Goal: Task Accomplishment & Management: Use online tool/utility

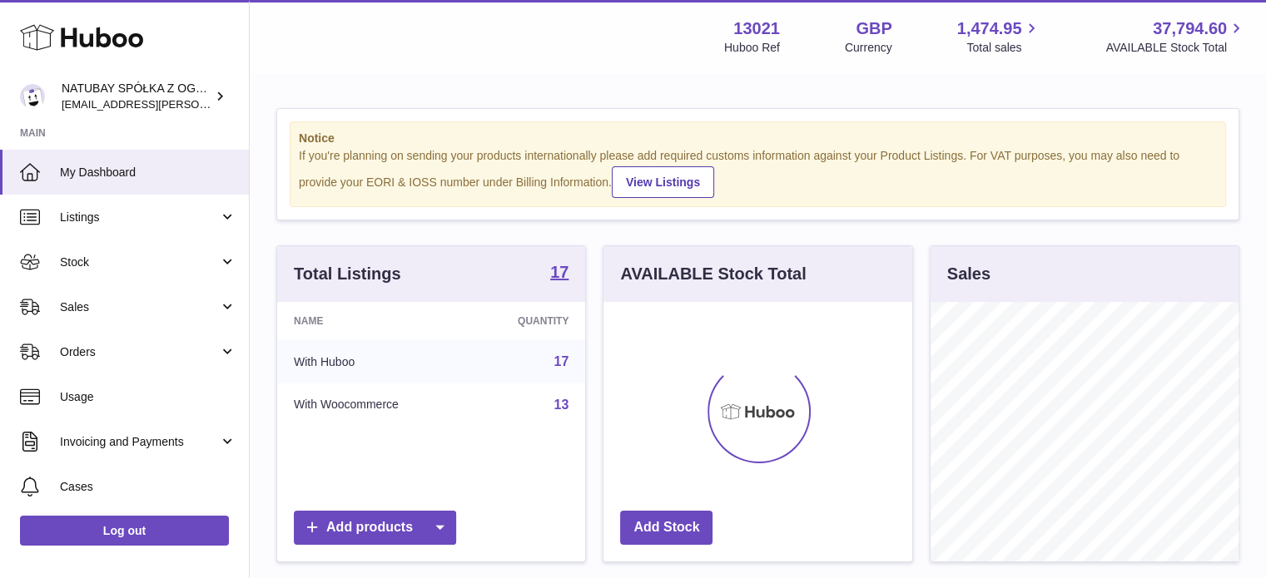
scroll to position [260, 312]
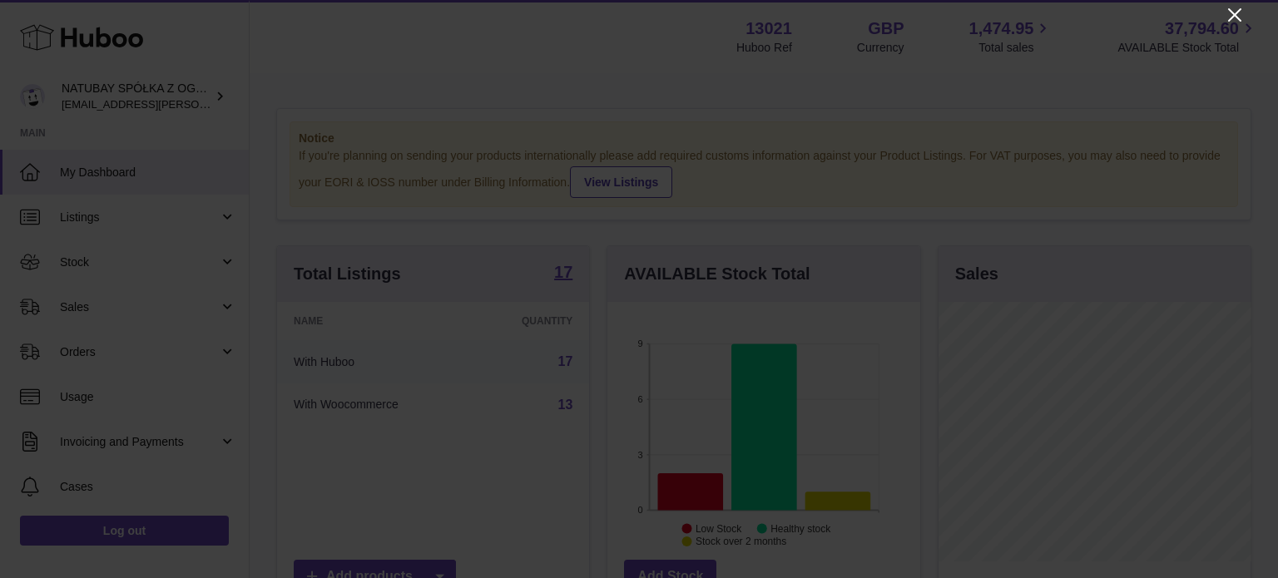
click at [1236, 18] on icon "Close" at bounding box center [1235, 15] width 20 height 20
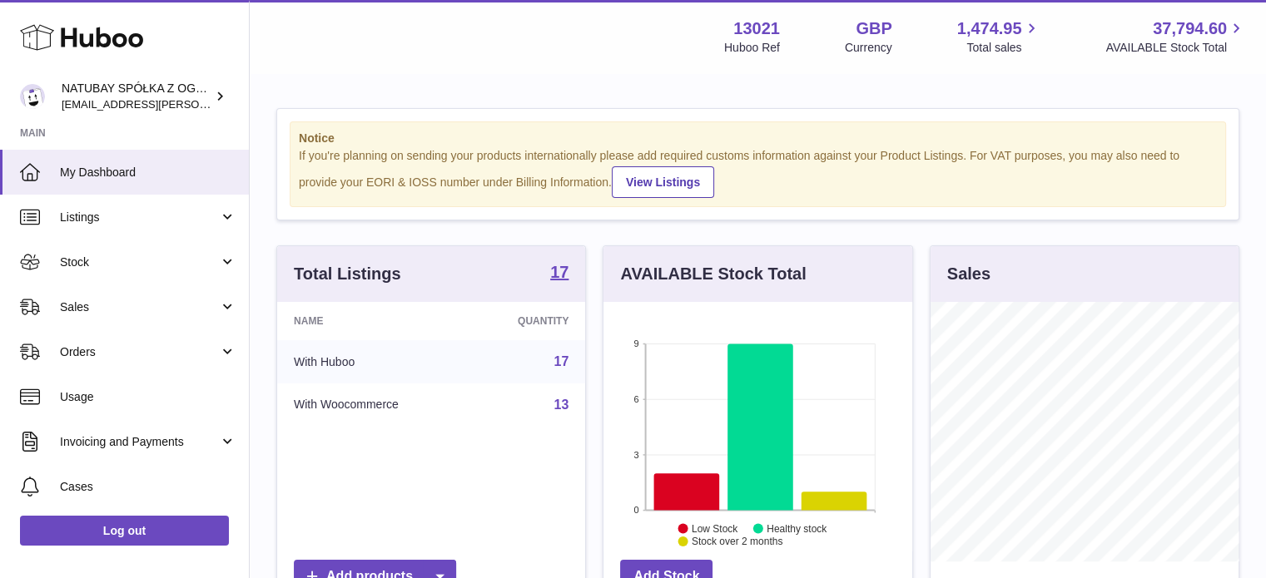
scroll to position [832018, 831969]
click at [709, 489] on icon at bounding box center [687, 492] width 66 height 37
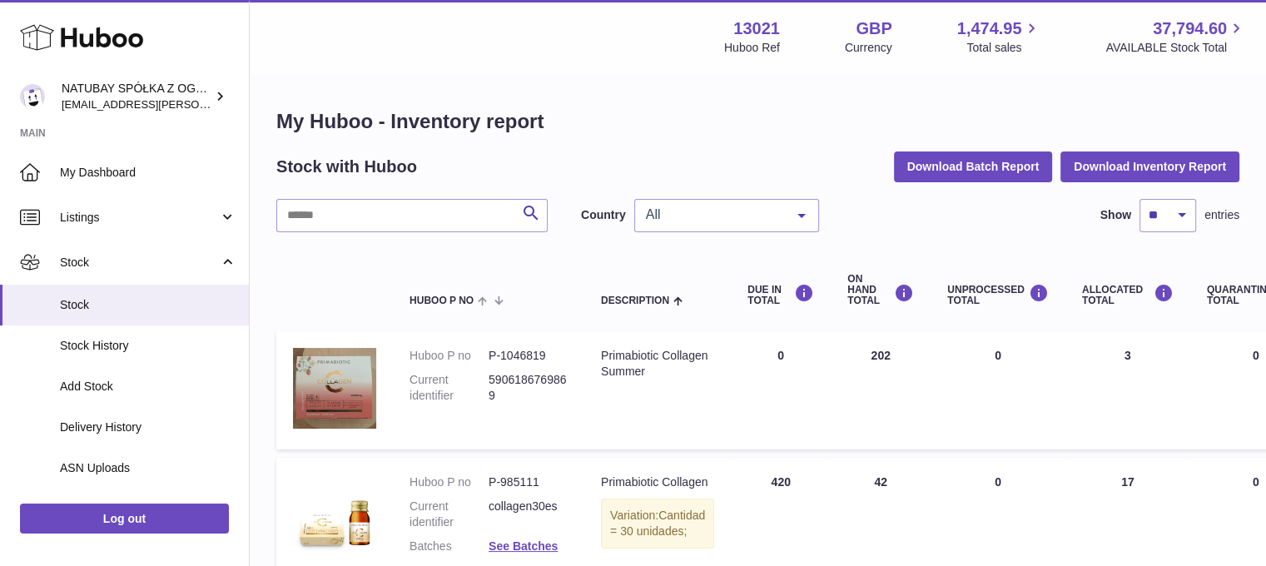
drag, startPoint x: 0, startPoint y: 0, endPoint x: 644, endPoint y: 49, distance: 646.1
click at [644, 49] on div "Menu Huboo 13021 Huboo Ref GBP Currency 1,474.95 Total sales 37,794.60 AVAILABL…" at bounding box center [758, 36] width 976 height 38
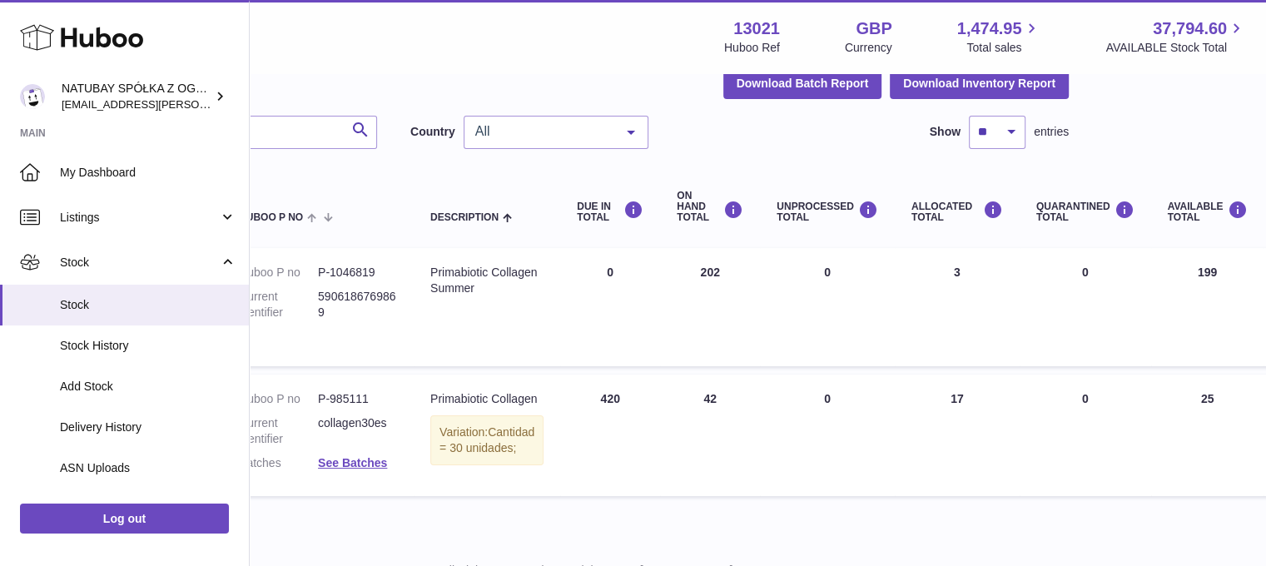
scroll to position [83, 161]
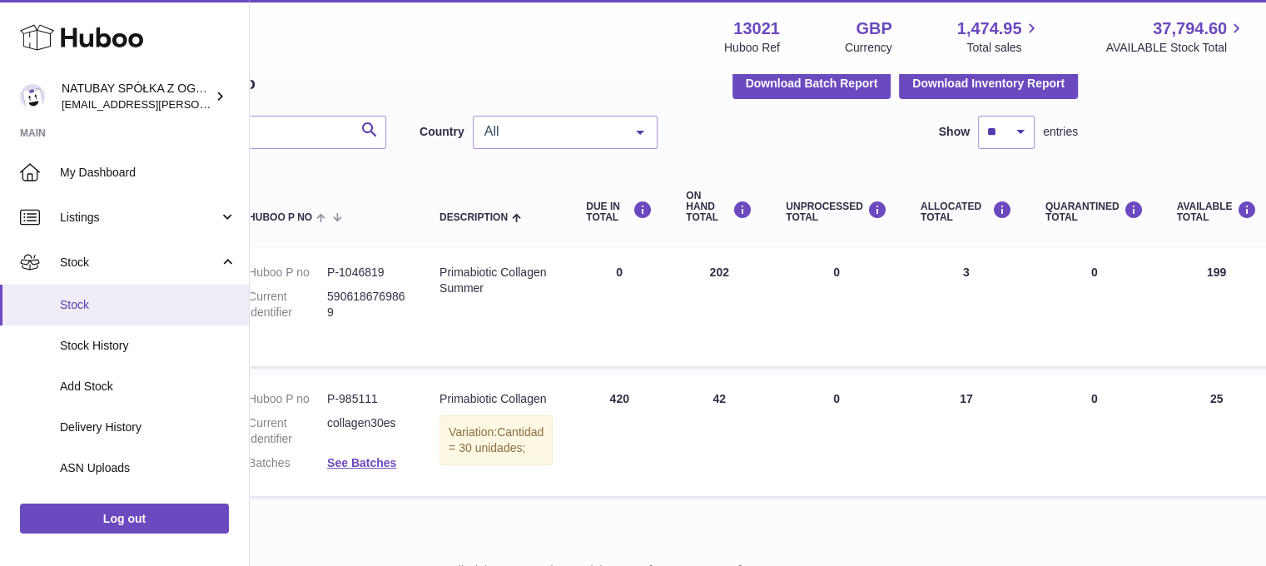
click at [131, 305] on span "Stock" at bounding box center [148, 305] width 176 height 16
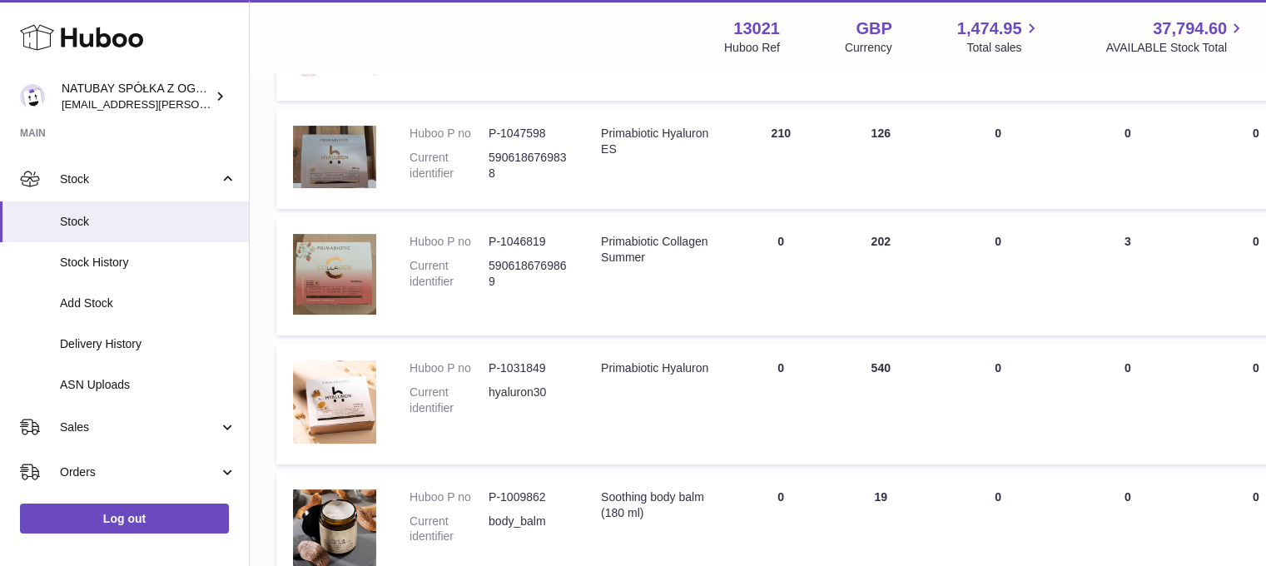
scroll to position [333, 0]
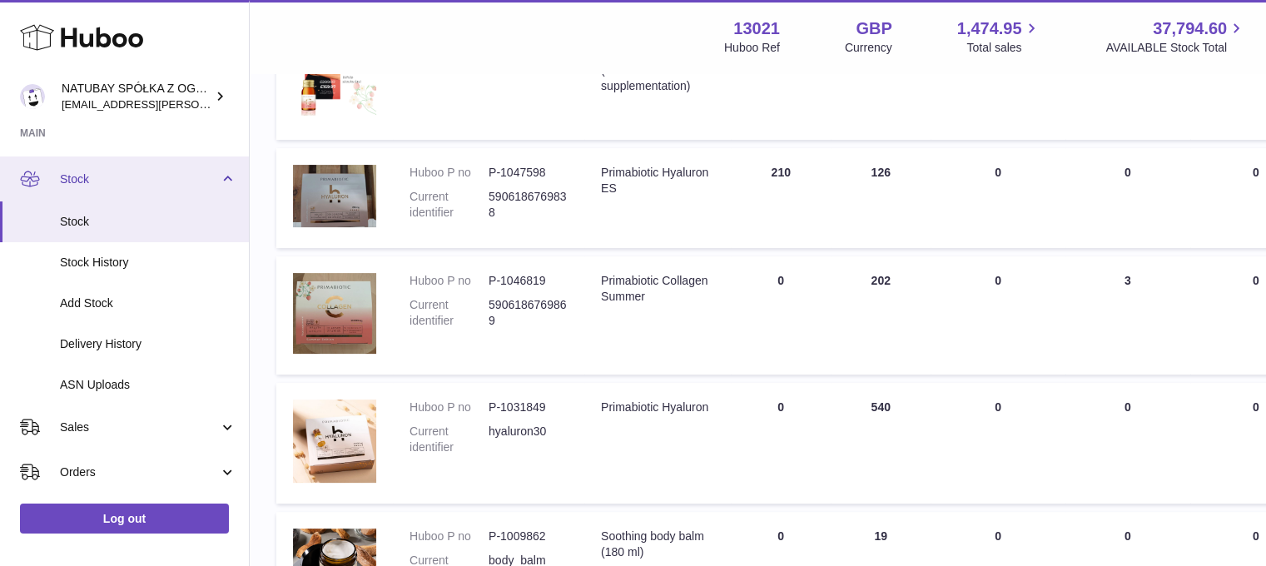
click at [116, 195] on link "Stock" at bounding box center [124, 178] width 249 height 45
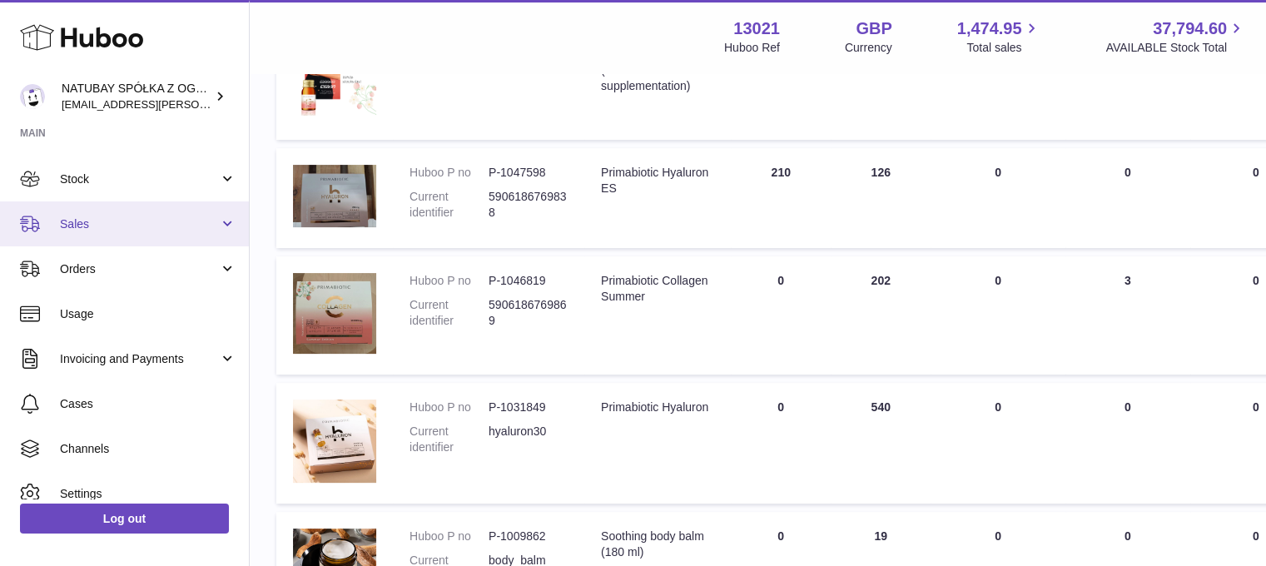
click at [103, 222] on span "Sales" at bounding box center [139, 224] width 159 height 16
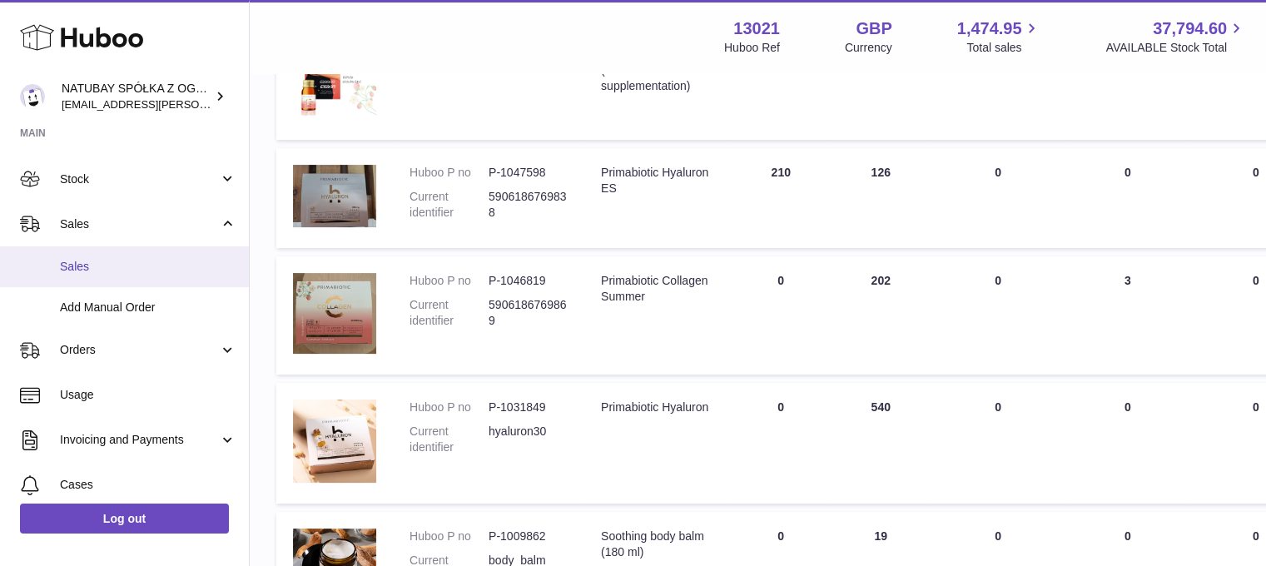
click at [99, 247] on link "Sales" at bounding box center [124, 266] width 249 height 41
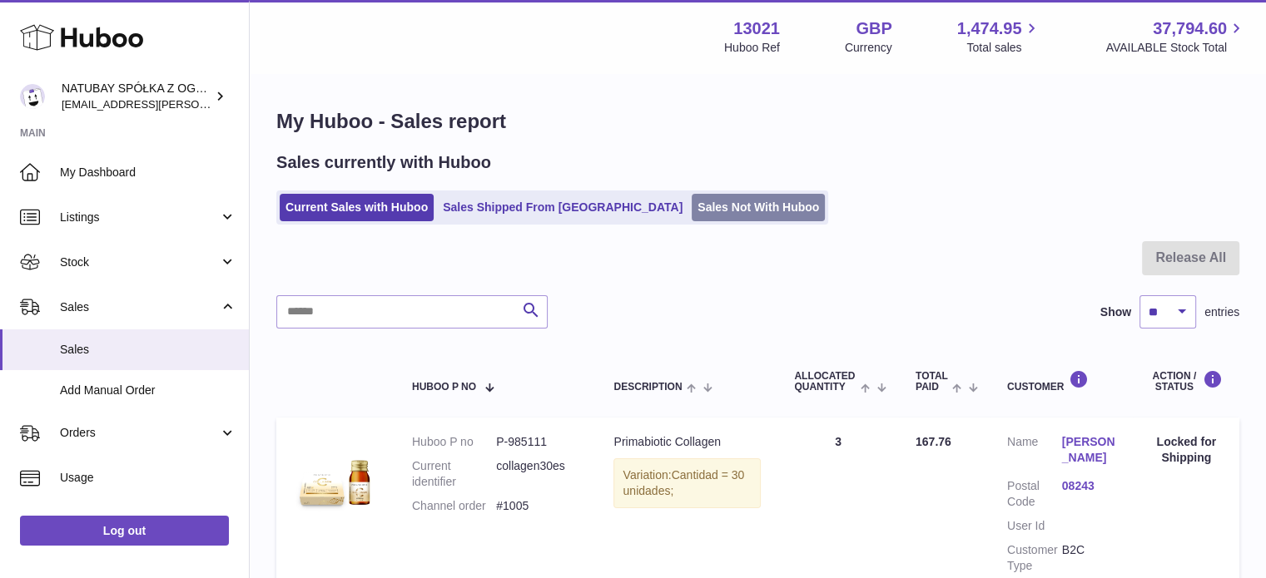
click at [692, 219] on link "Sales Not With Huboo" at bounding box center [758, 207] width 133 height 27
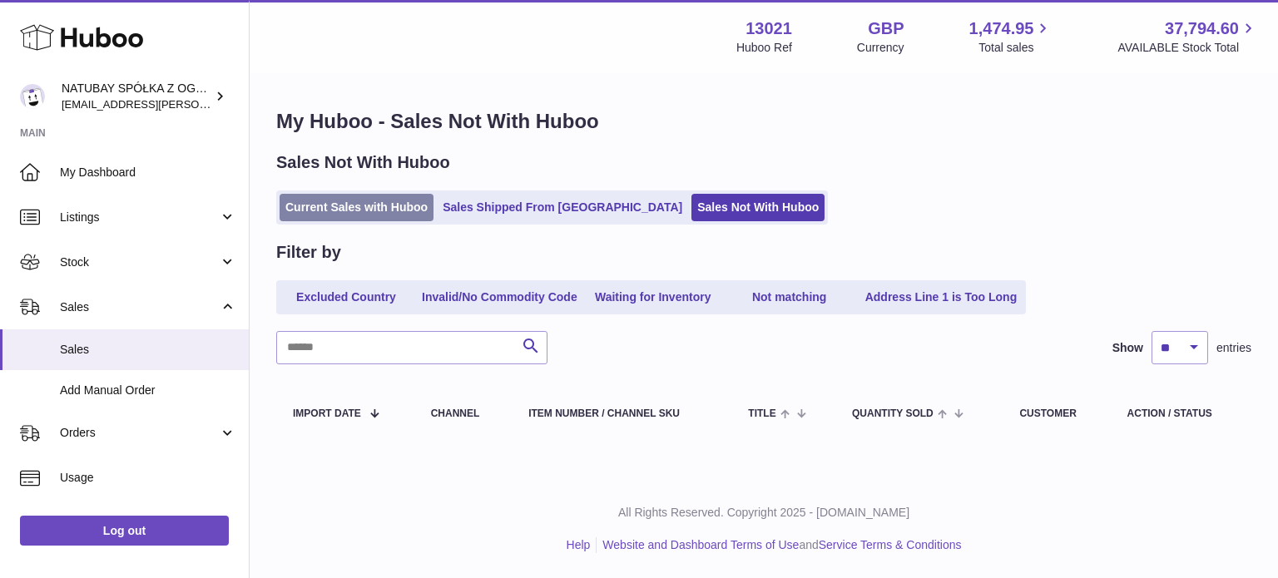
click at [327, 210] on link "Current Sales with Huboo" at bounding box center [357, 207] width 154 height 27
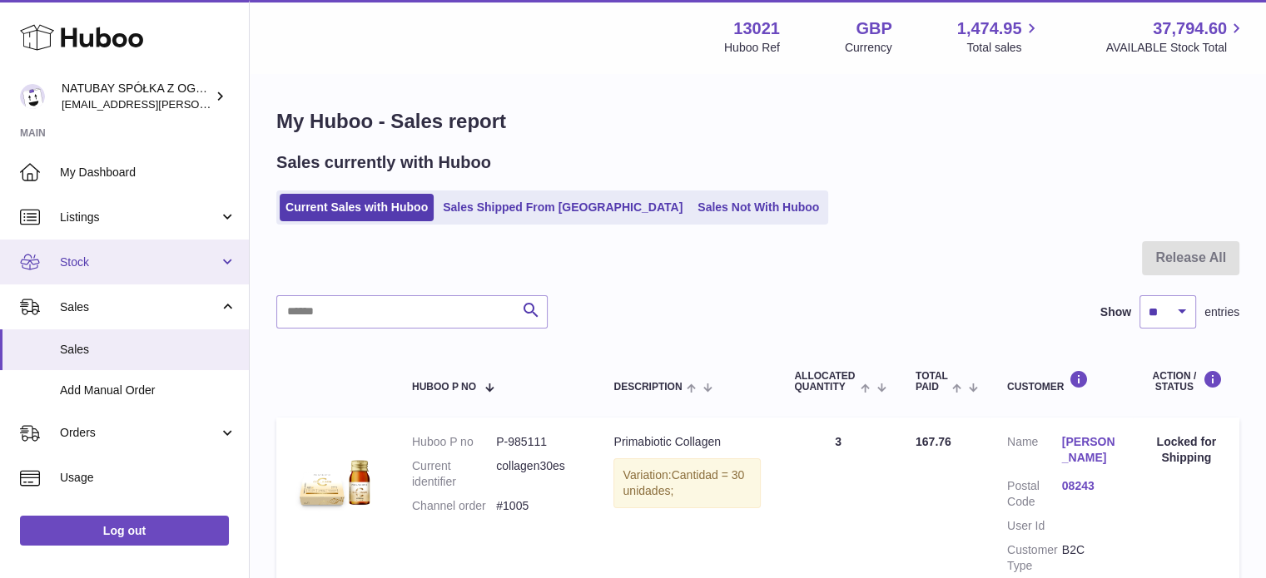
click at [130, 246] on link "Stock" at bounding box center [124, 262] width 249 height 45
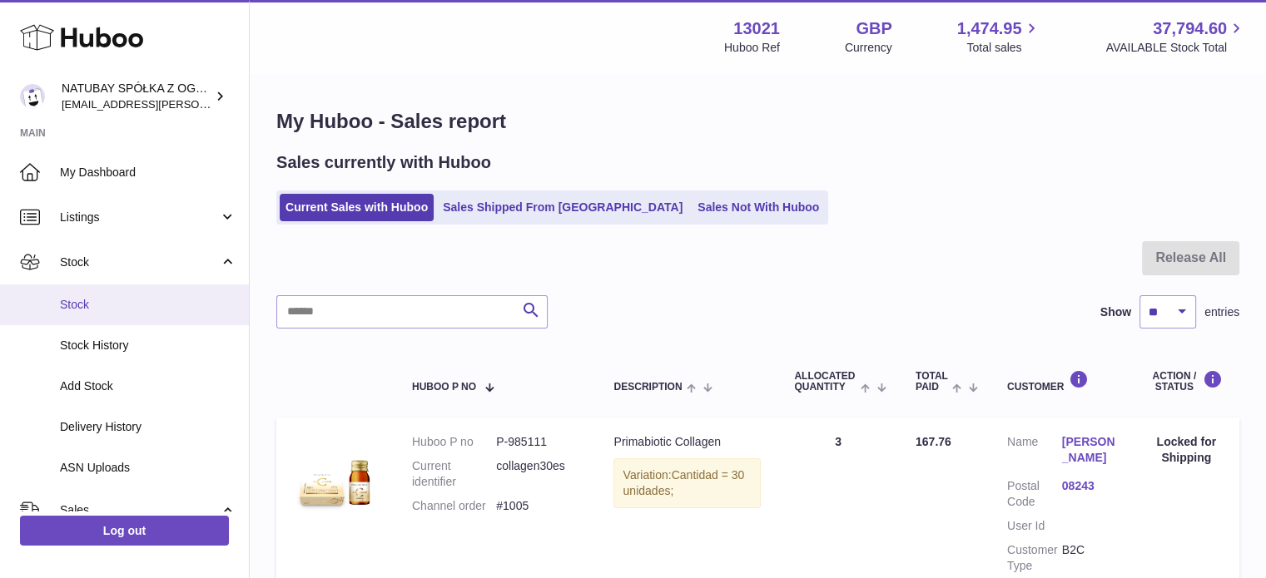
click at [120, 287] on link "Stock" at bounding box center [124, 305] width 249 height 41
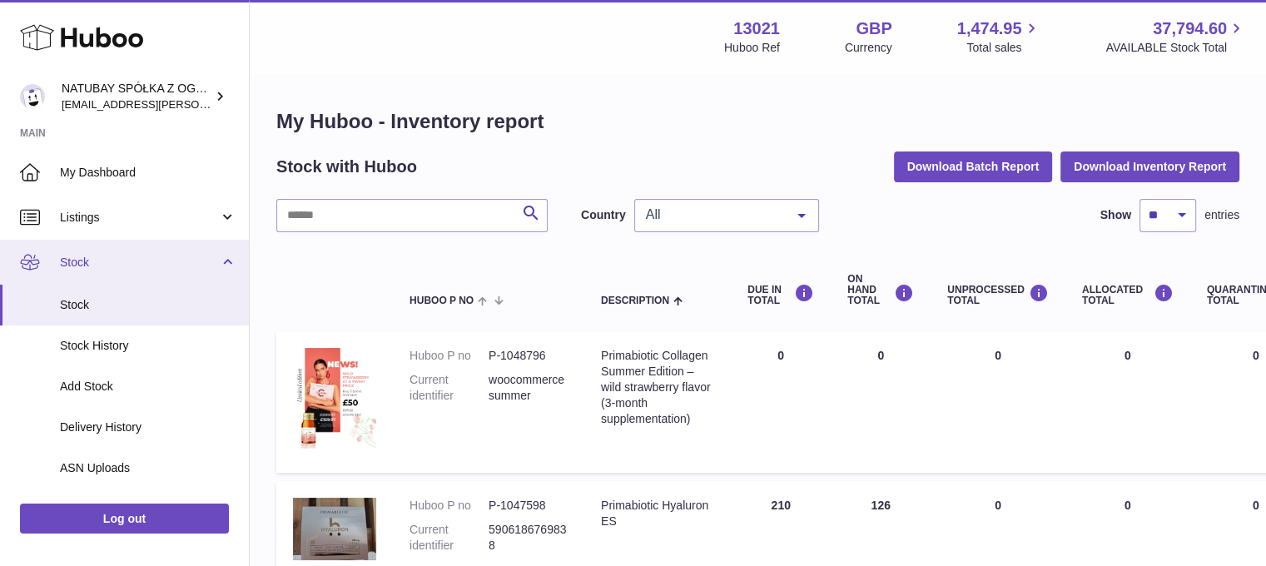
click at [125, 272] on link "Stock" at bounding box center [124, 262] width 249 height 45
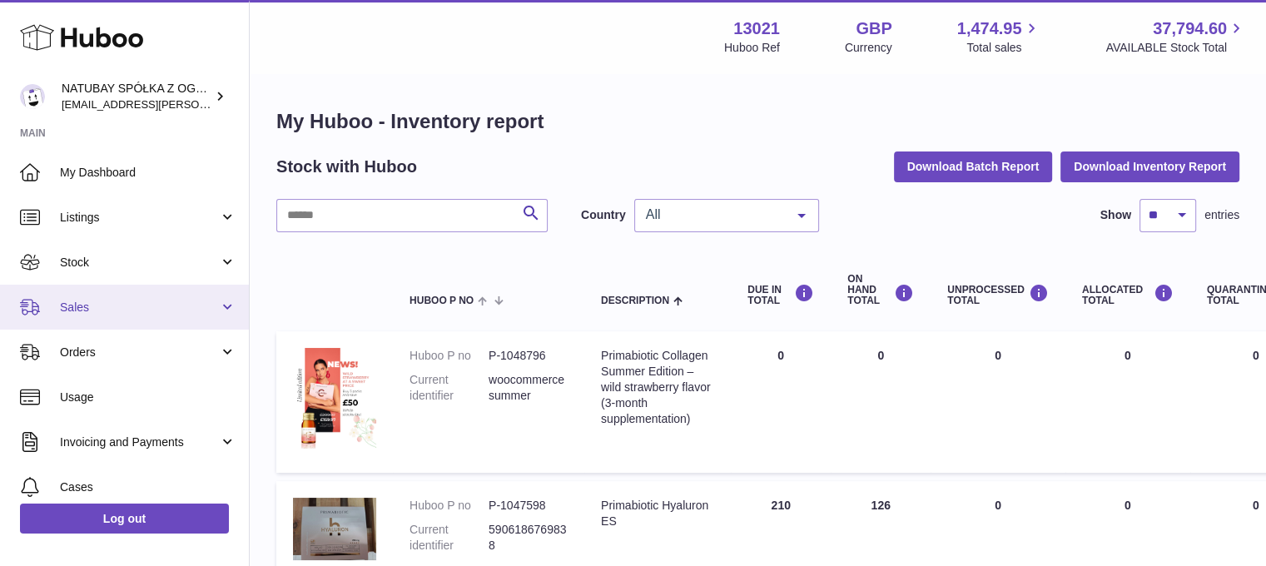
click at [109, 308] on span "Sales" at bounding box center [139, 308] width 159 height 16
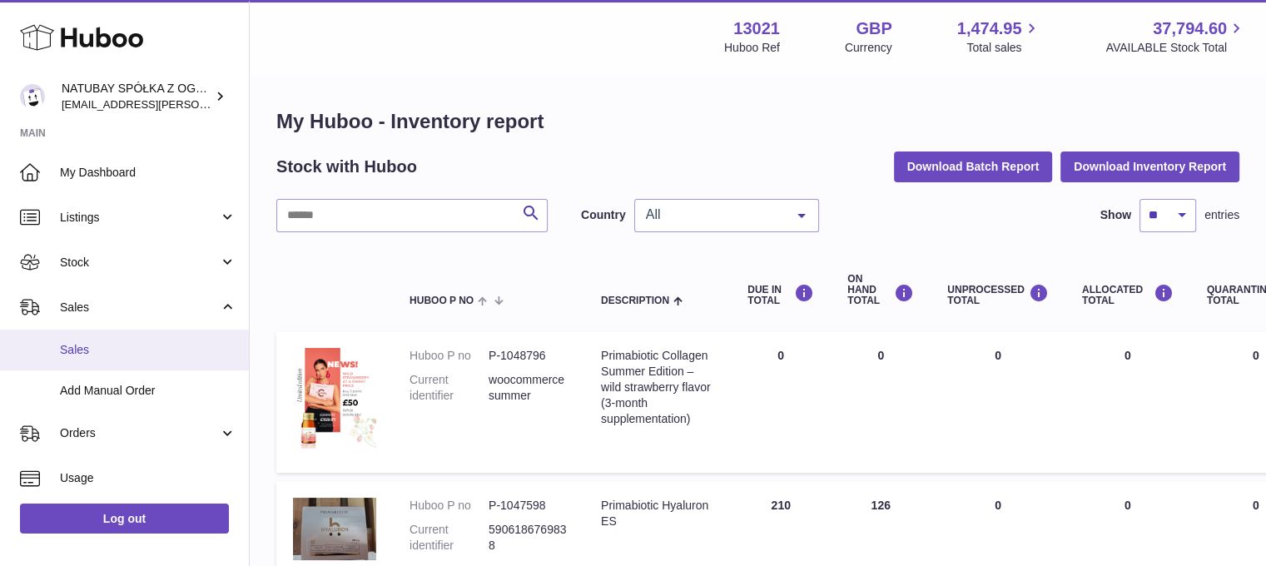
click at [100, 336] on link "Sales" at bounding box center [124, 350] width 249 height 41
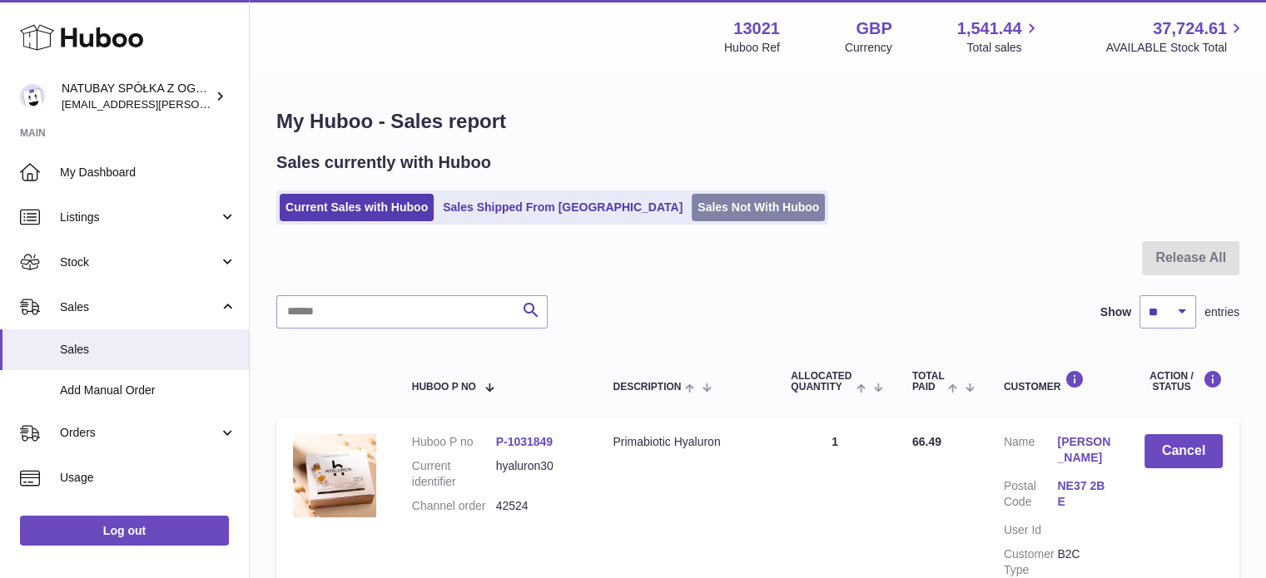
click at [692, 194] on link "Sales Not With Huboo" at bounding box center [758, 207] width 133 height 27
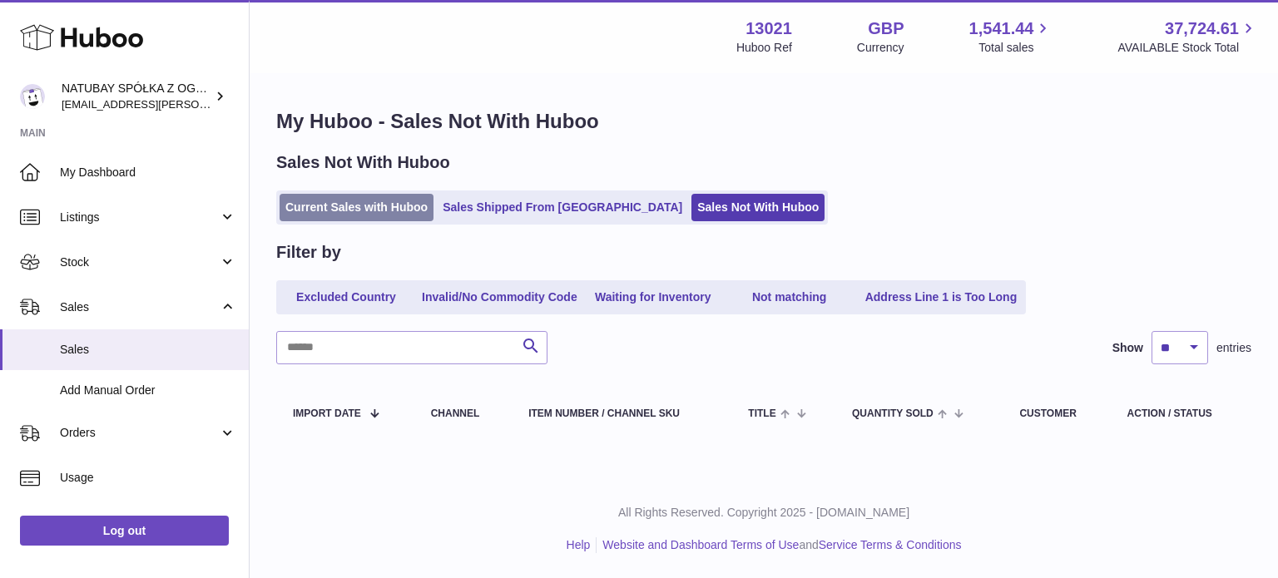
click at [337, 209] on link "Current Sales with Huboo" at bounding box center [357, 207] width 154 height 27
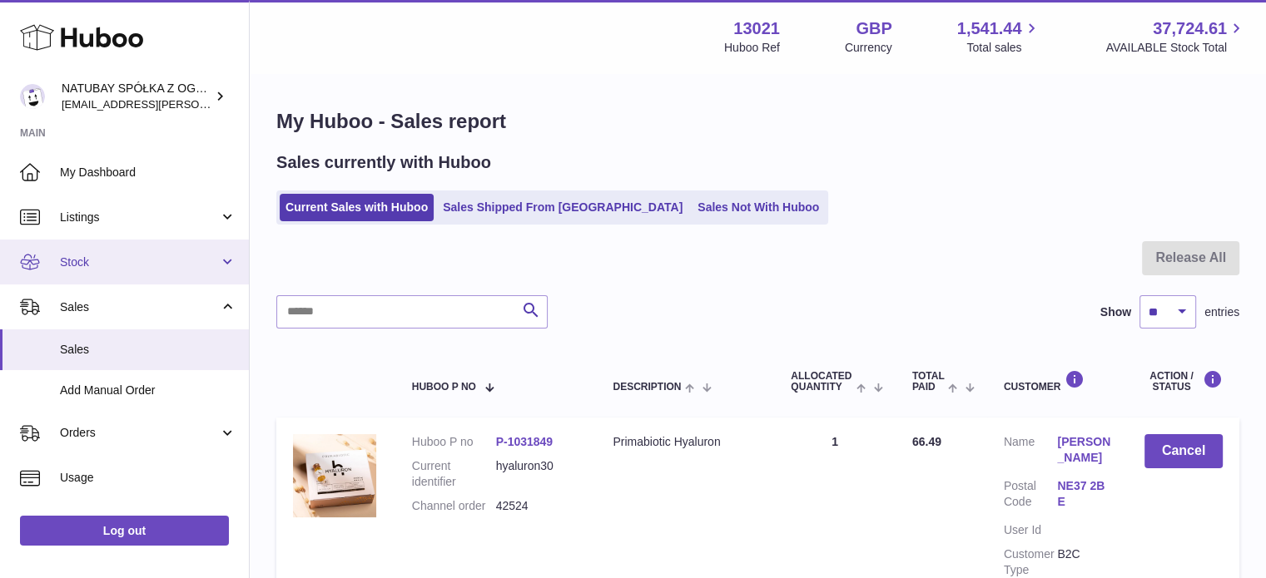
click at [127, 267] on span "Stock" at bounding box center [139, 263] width 159 height 16
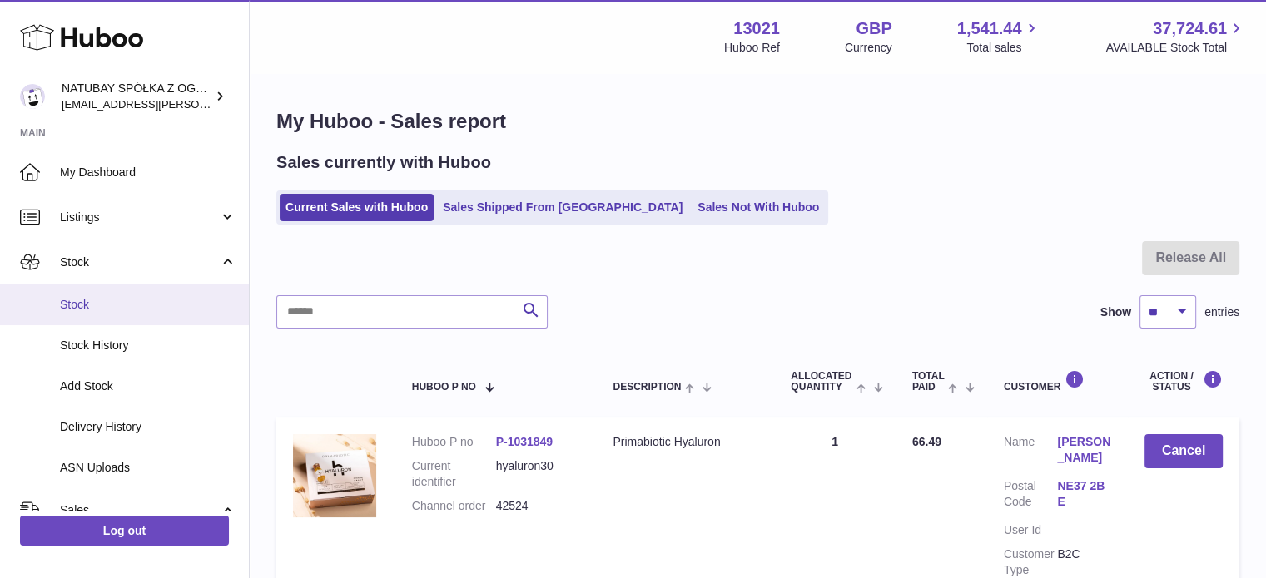
click at [122, 297] on span "Stock" at bounding box center [148, 305] width 176 height 16
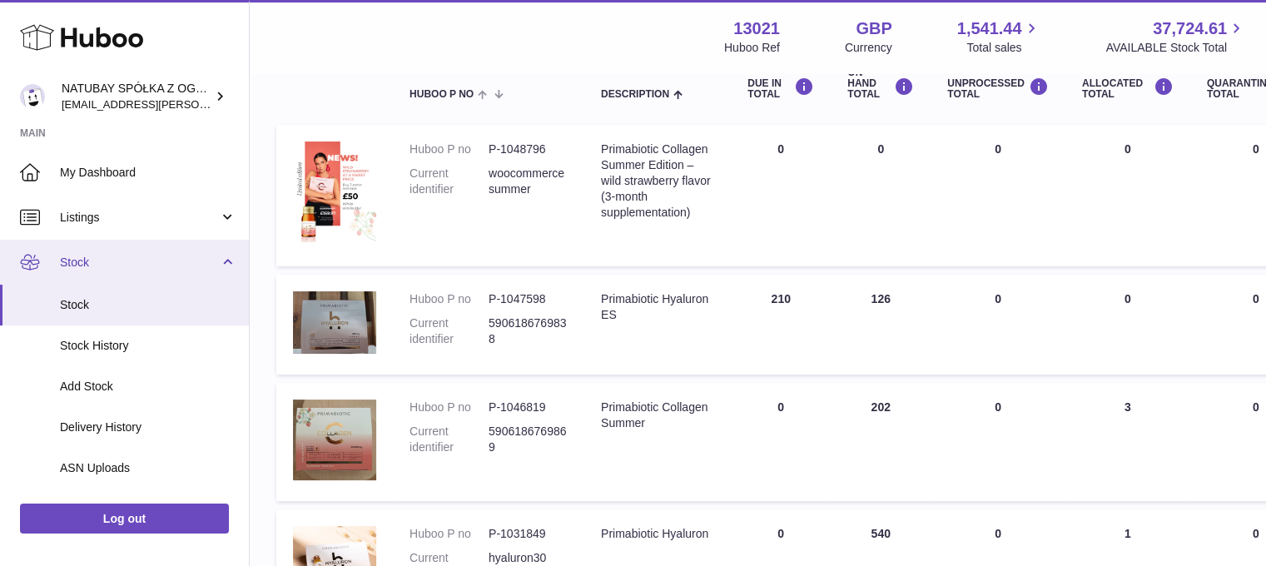
scroll to position [250, 0]
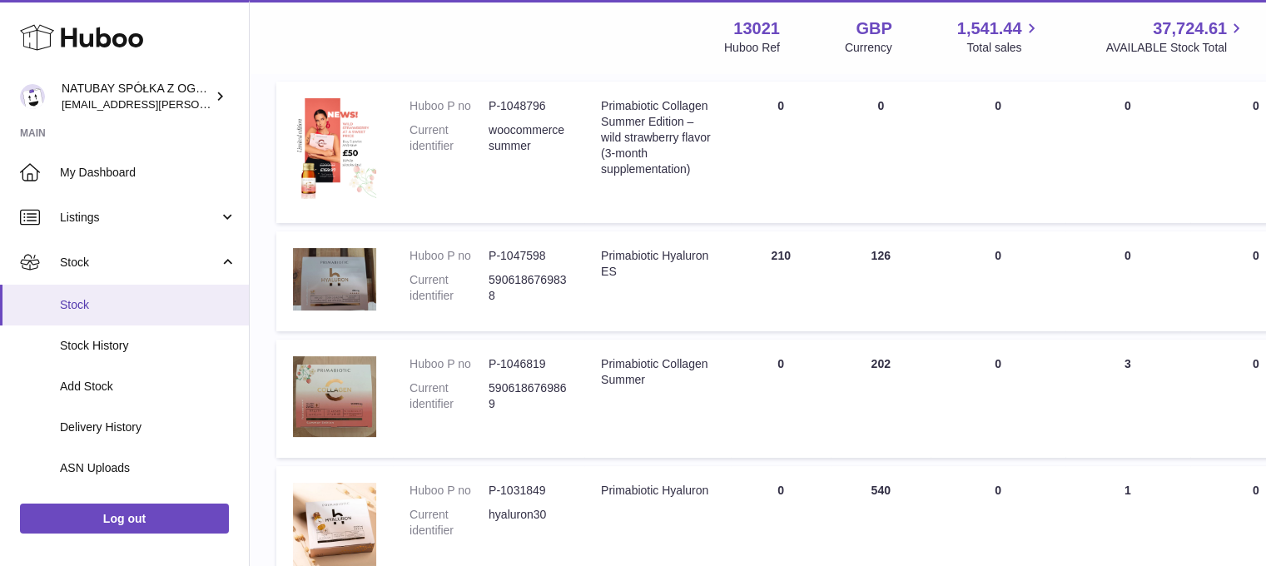
click at [133, 305] on span "Stock" at bounding box center [148, 305] width 176 height 16
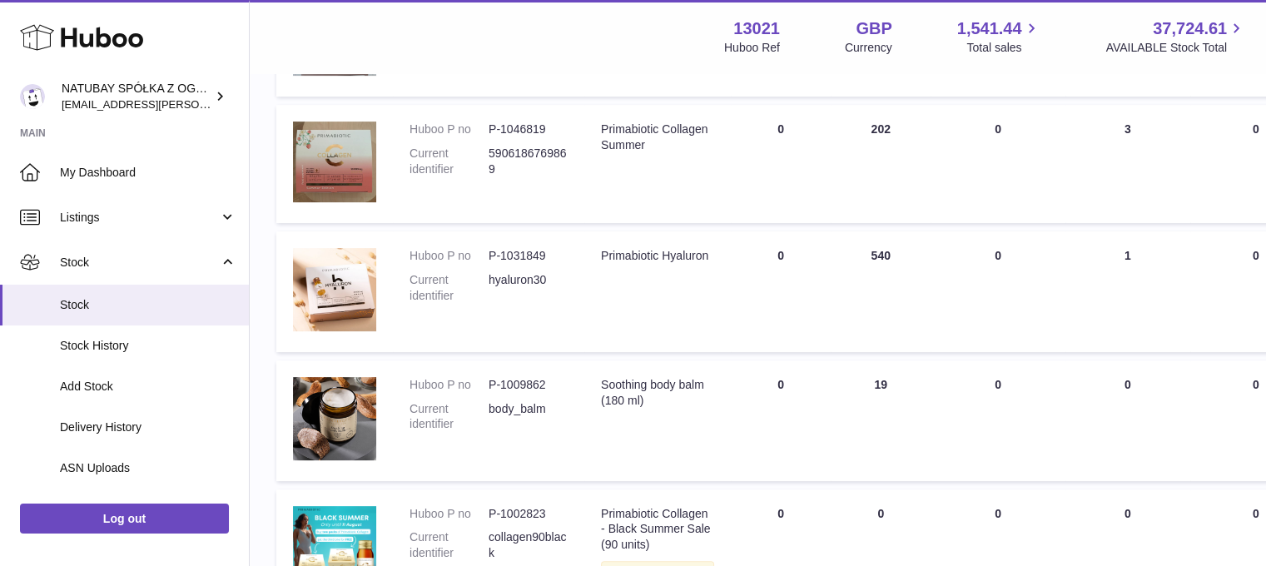
scroll to position [499, 0]
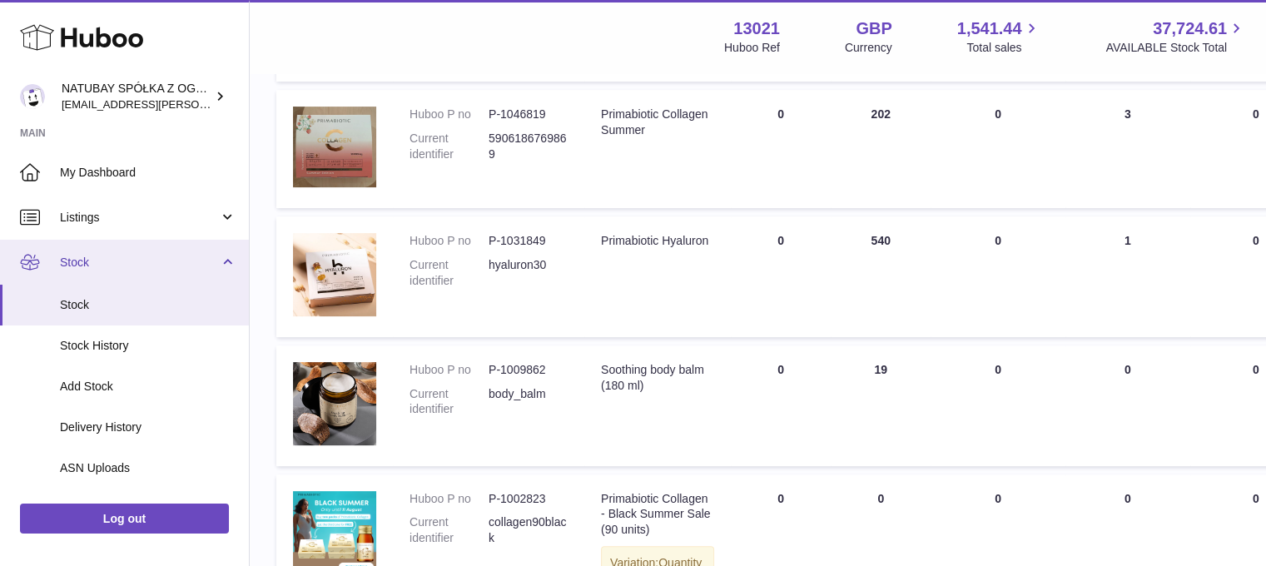
drag, startPoint x: 118, startPoint y: 245, endPoint x: 117, endPoint y: 271, distance: 26.7
click at [118, 245] on link "Stock" at bounding box center [124, 262] width 249 height 45
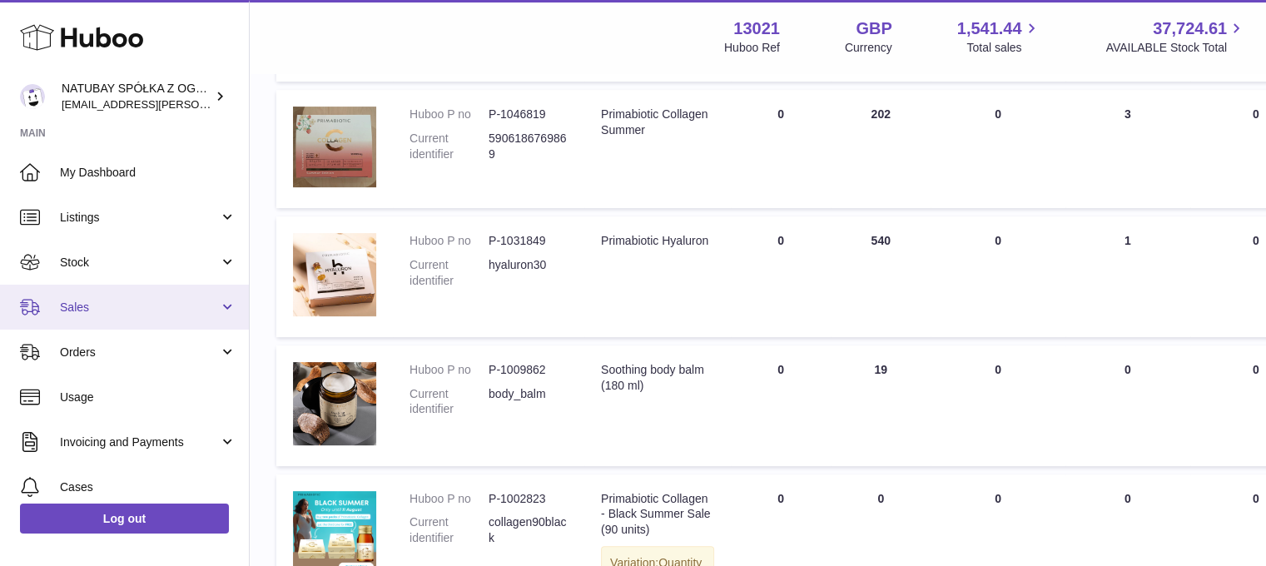
click at [108, 317] on link "Sales" at bounding box center [124, 307] width 249 height 45
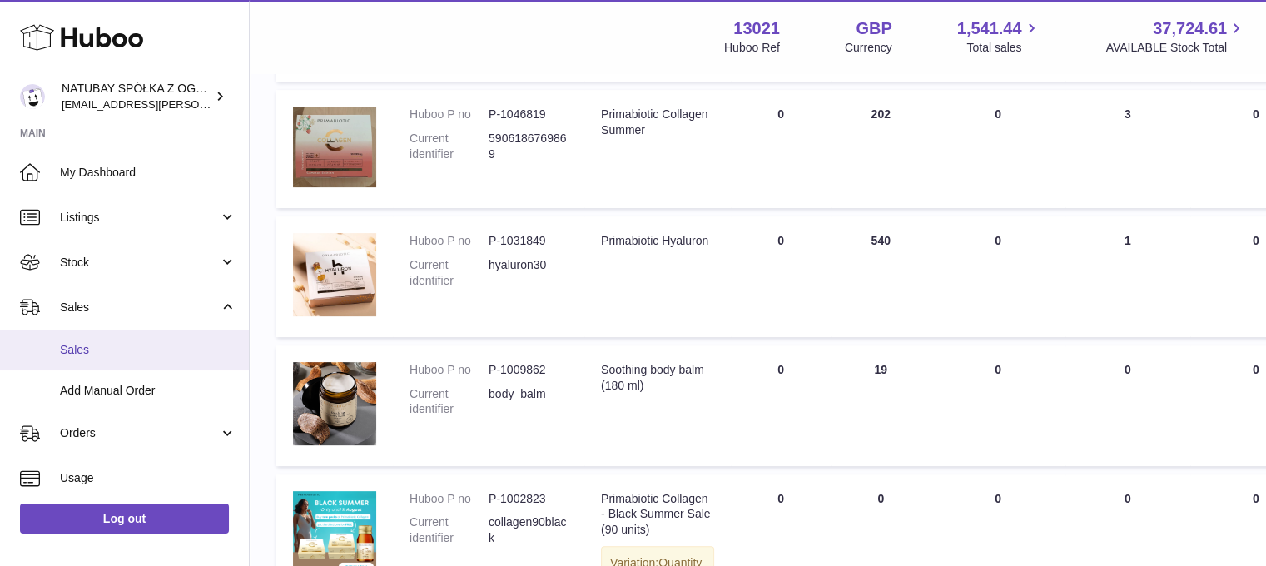
click at [112, 342] on span "Sales" at bounding box center [148, 350] width 176 height 16
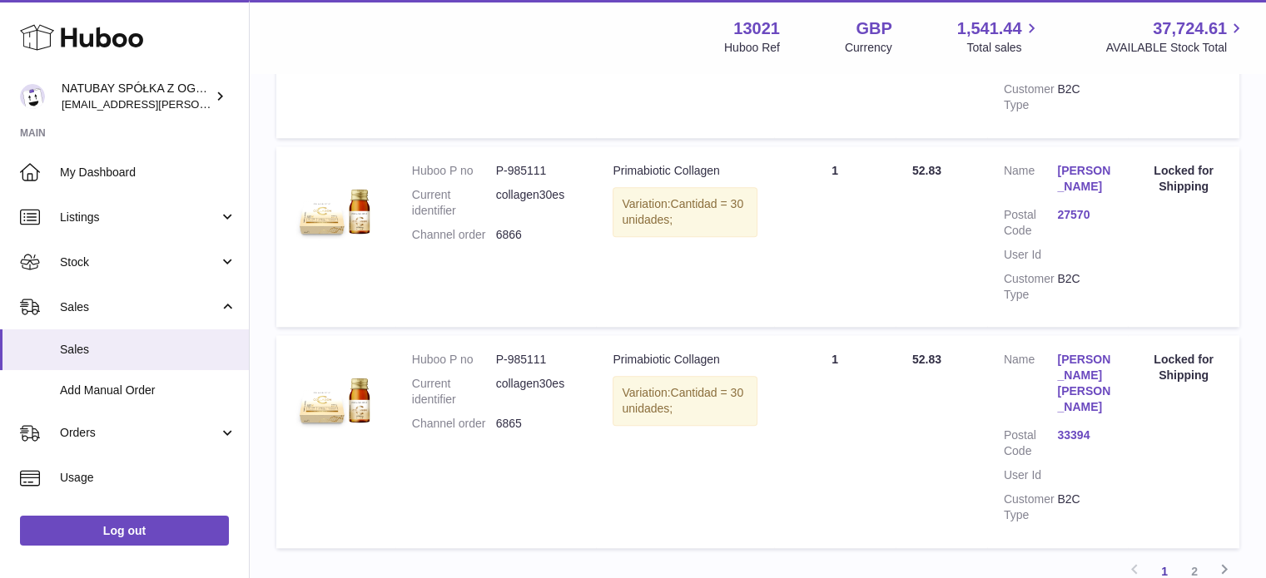
scroll to position [1831, 0]
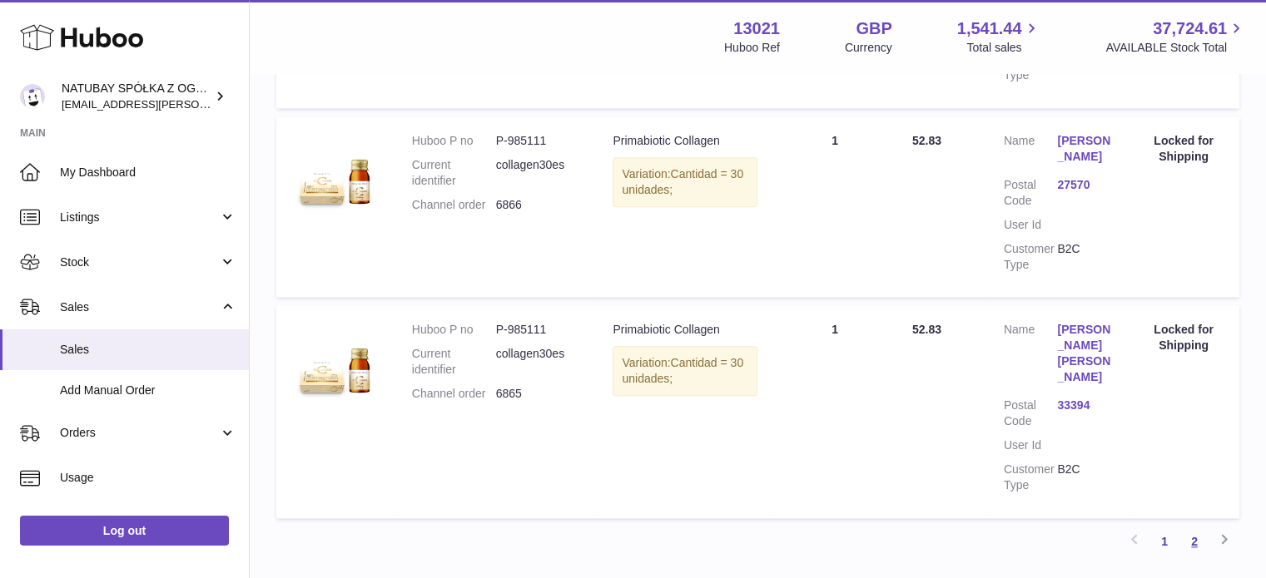
click at [1195, 530] on link "2" at bounding box center [1194, 542] width 30 height 30
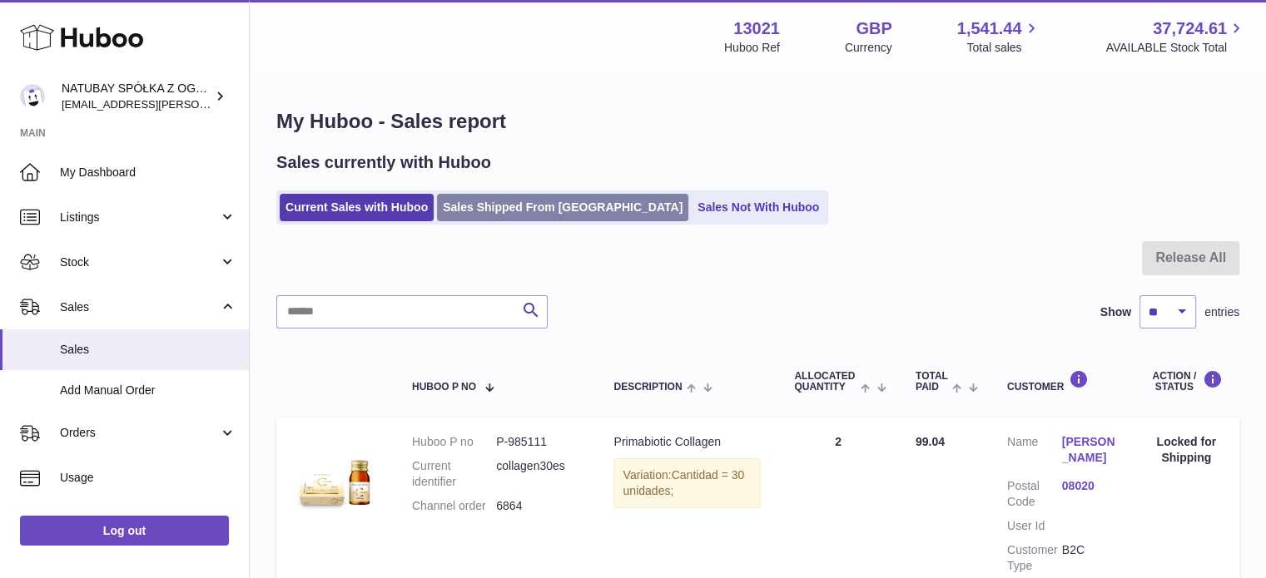
click at [458, 195] on link "Sales Shipped From [GEOGRAPHIC_DATA]" at bounding box center [562, 207] width 251 height 27
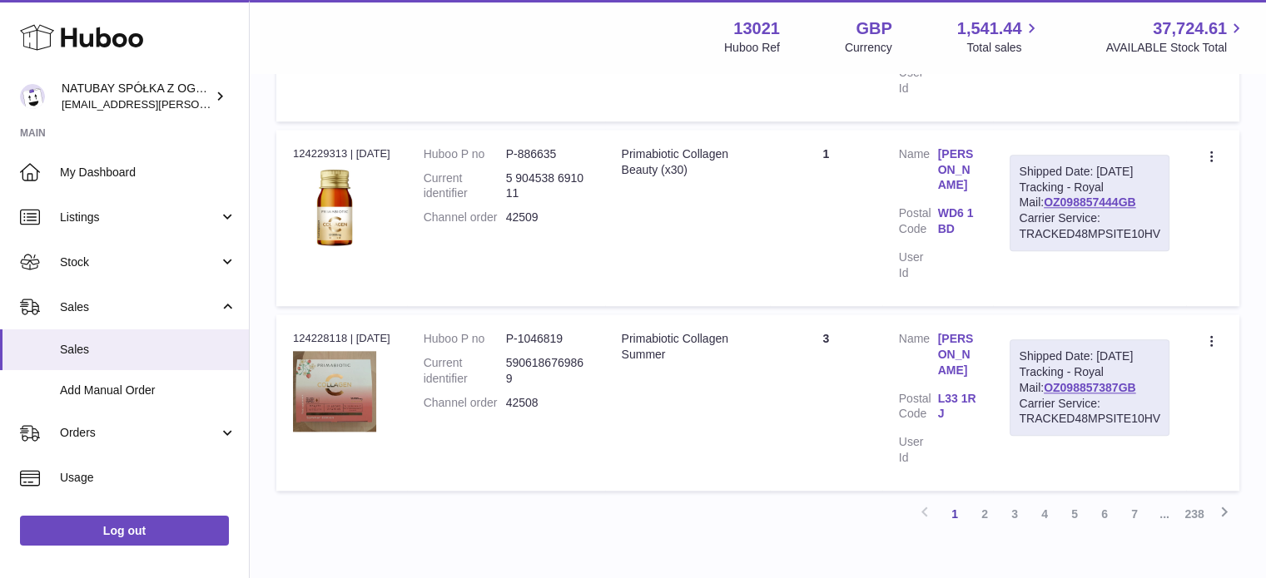
scroll to position [1808, 0]
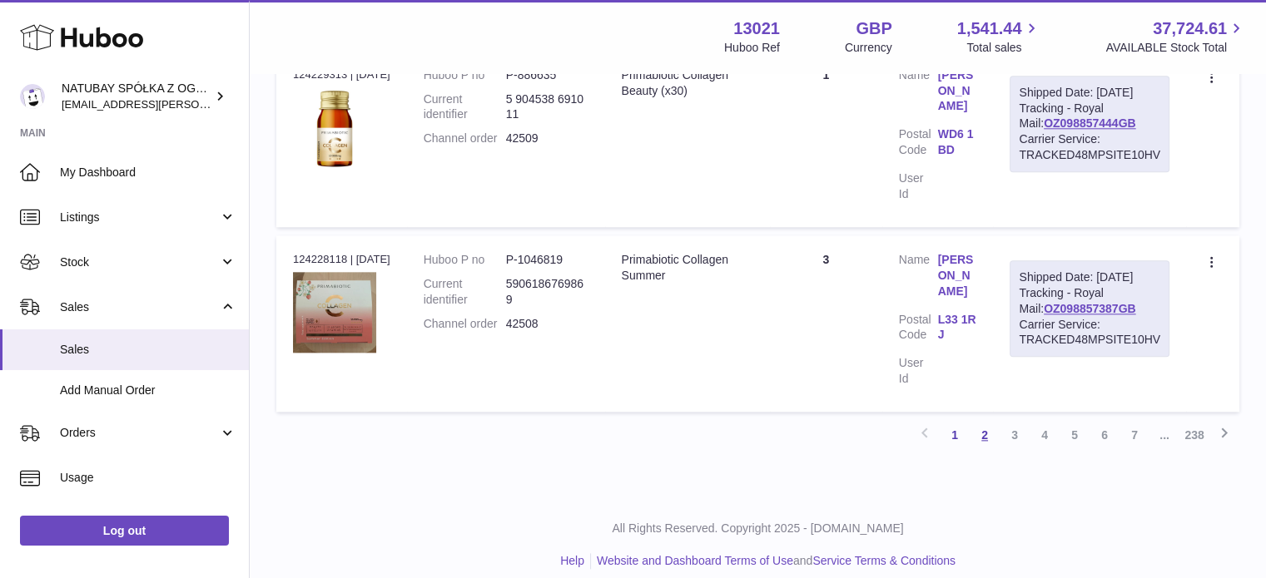
click at [980, 422] on link "2" at bounding box center [985, 435] width 30 height 30
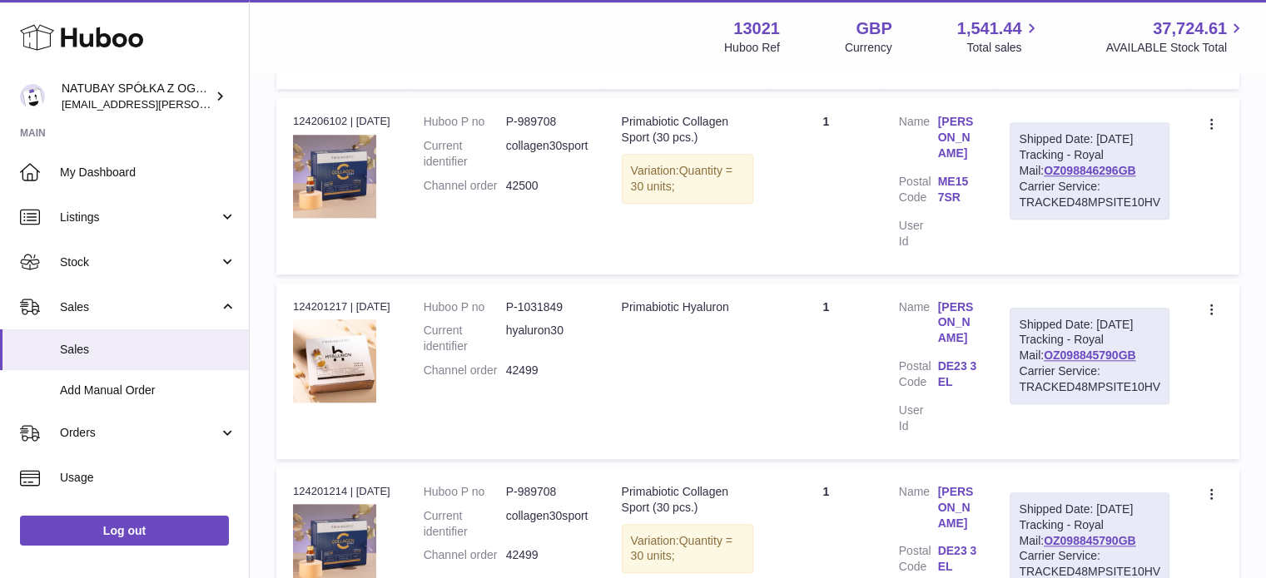
scroll to position [1739, 0]
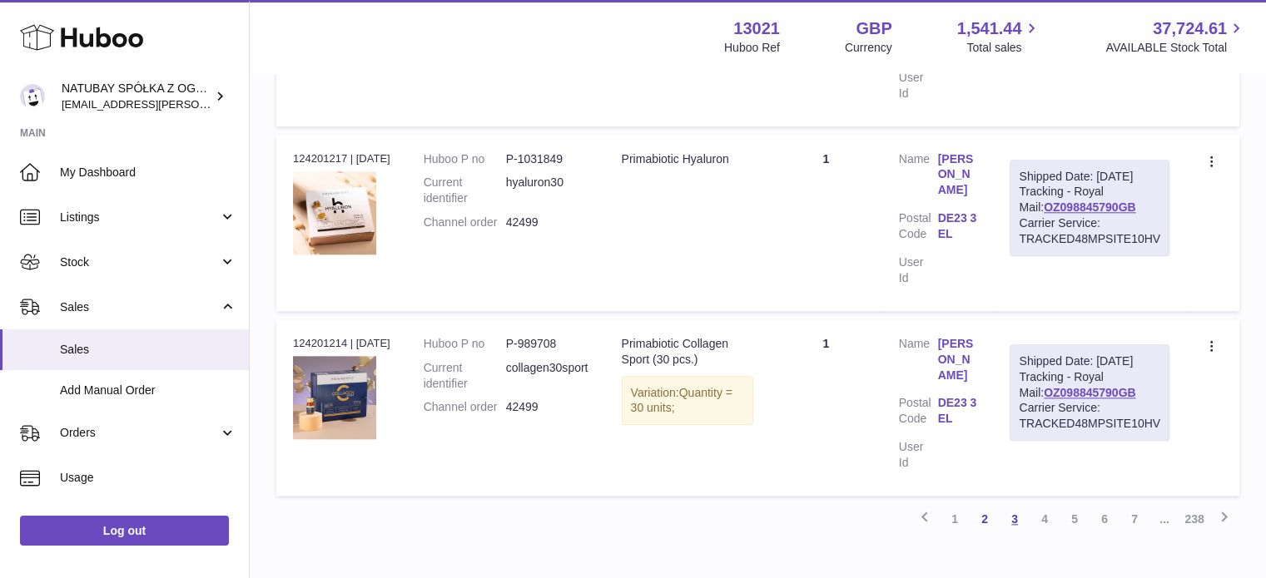
click at [1010, 504] on link "3" at bounding box center [1015, 519] width 30 height 30
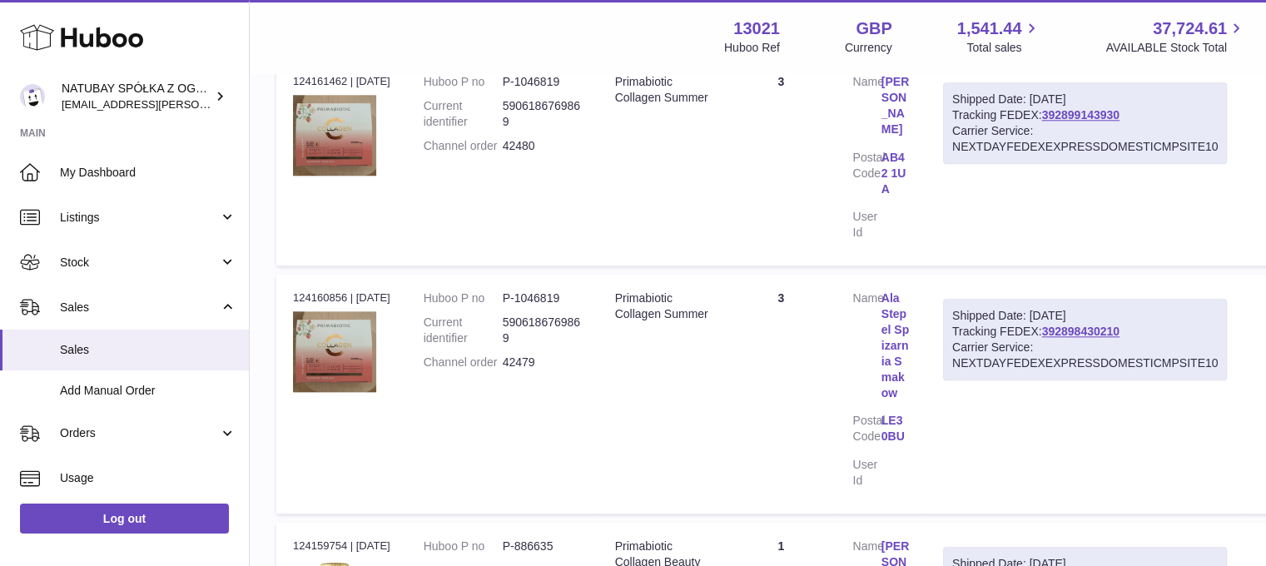
scroll to position [1989, 0]
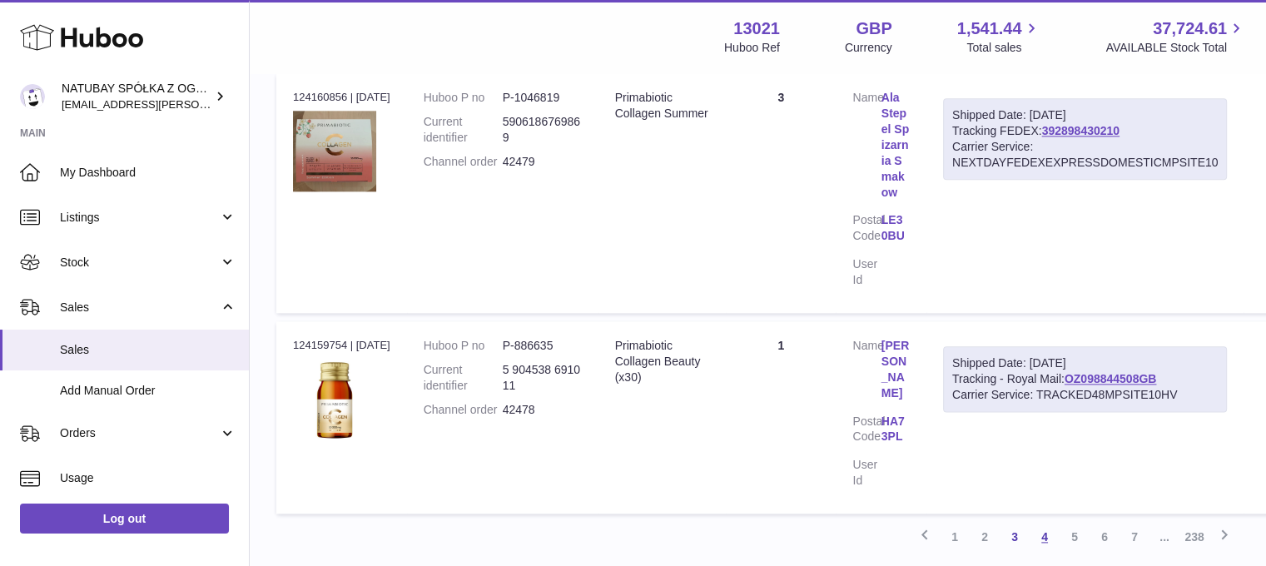
click at [1043, 522] on link "4" at bounding box center [1045, 537] width 30 height 30
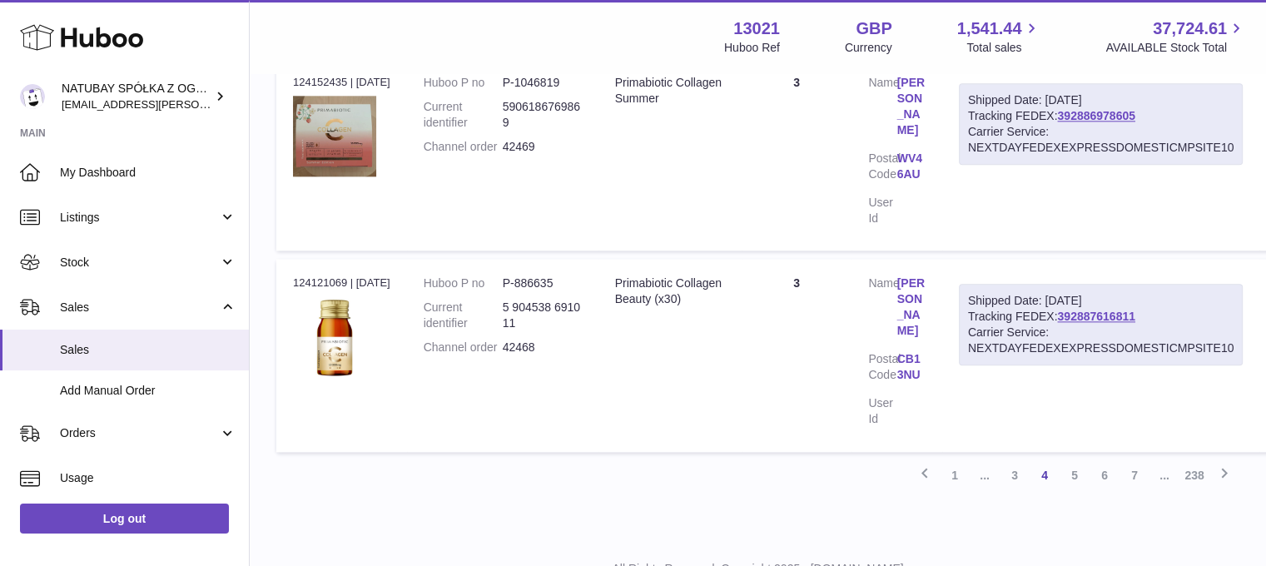
scroll to position [1989, 0]
click at [1063, 459] on link "5" at bounding box center [1074, 474] width 30 height 30
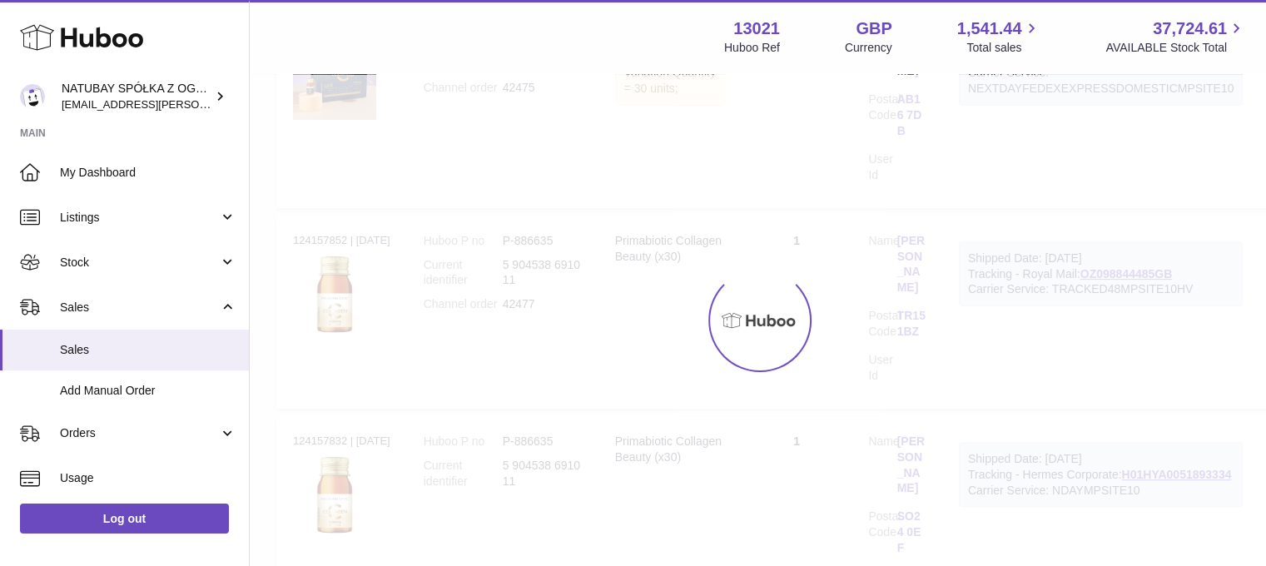
scroll to position [75, 0]
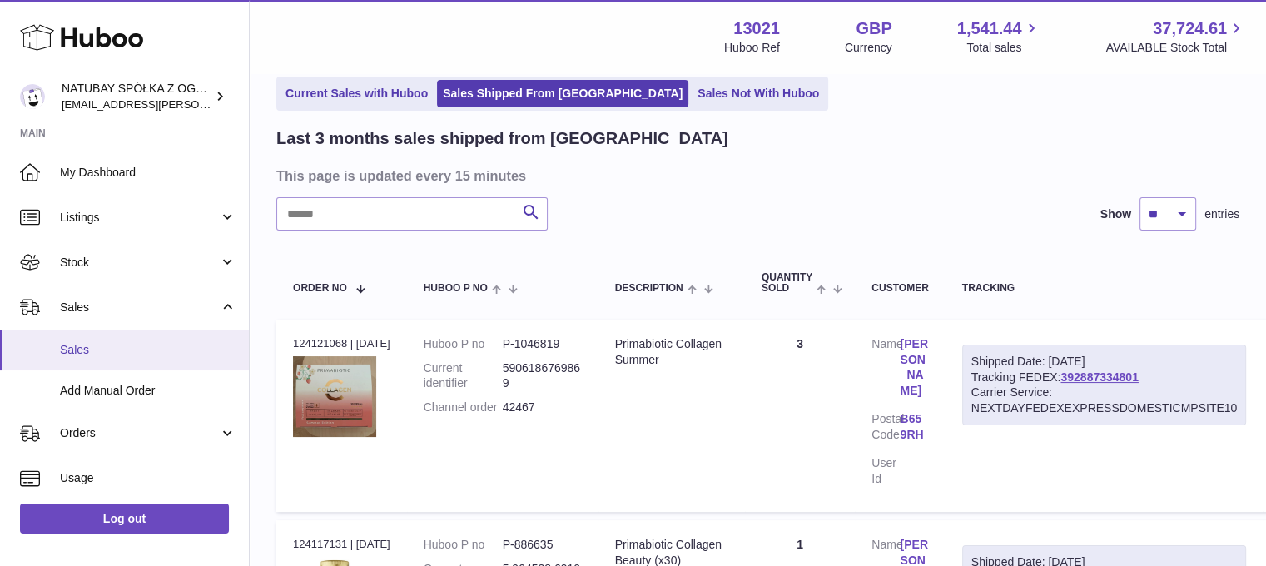
click at [161, 354] on span "Sales" at bounding box center [148, 350] width 176 height 16
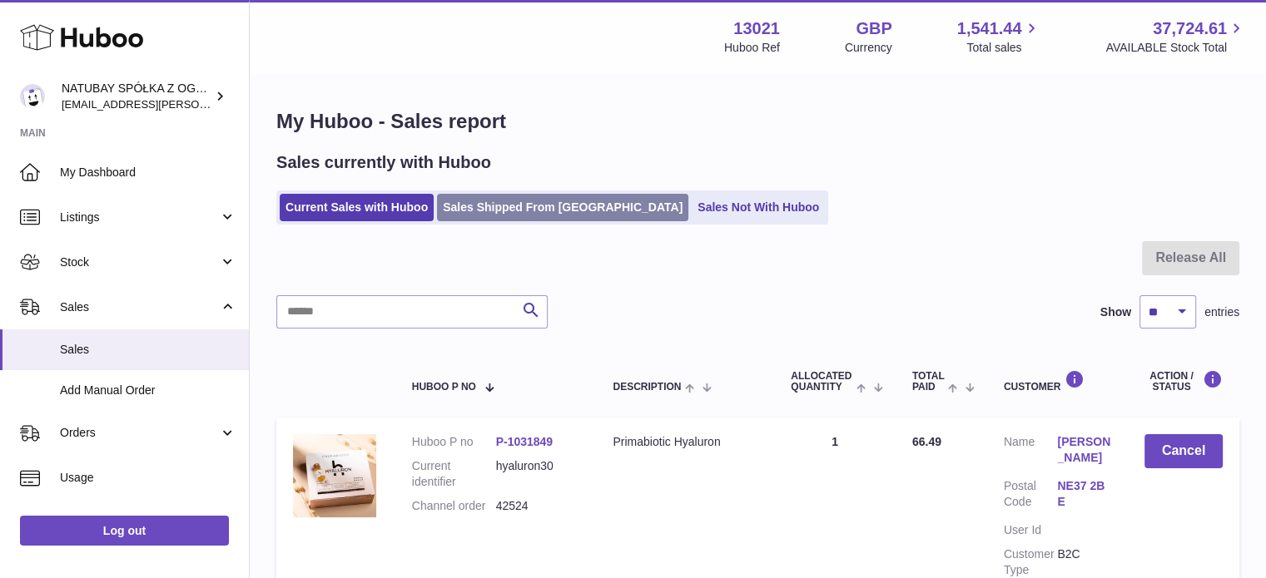
click at [499, 206] on link "Sales Shipped From [GEOGRAPHIC_DATA]" at bounding box center [562, 207] width 251 height 27
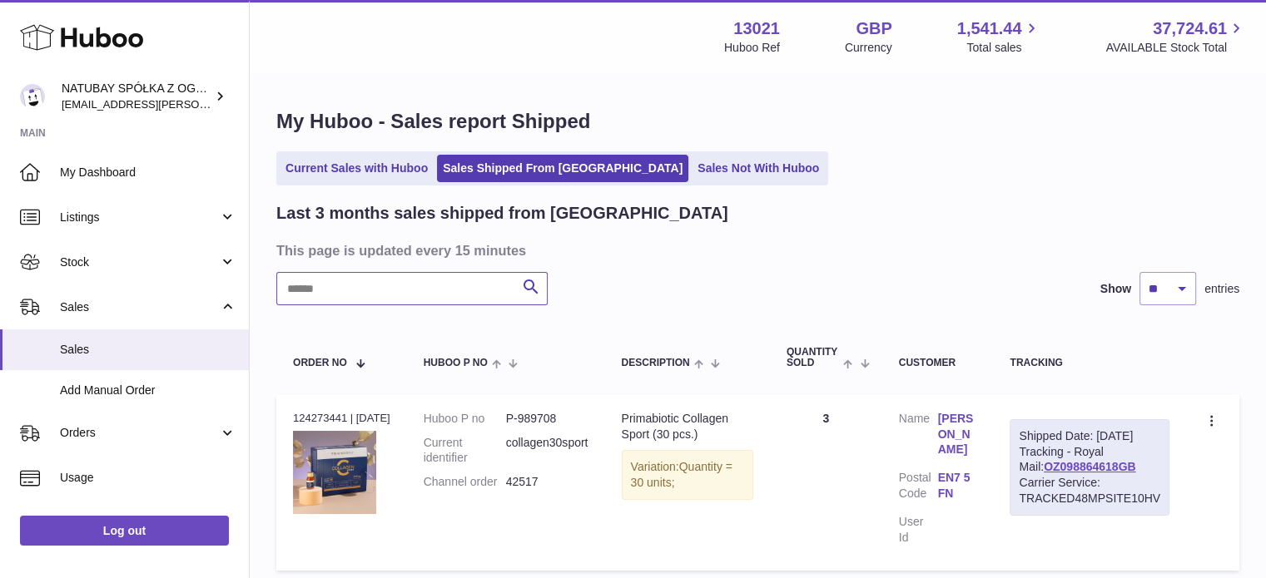
click at [394, 291] on input "text" at bounding box center [411, 288] width 271 height 33
type input "*******"
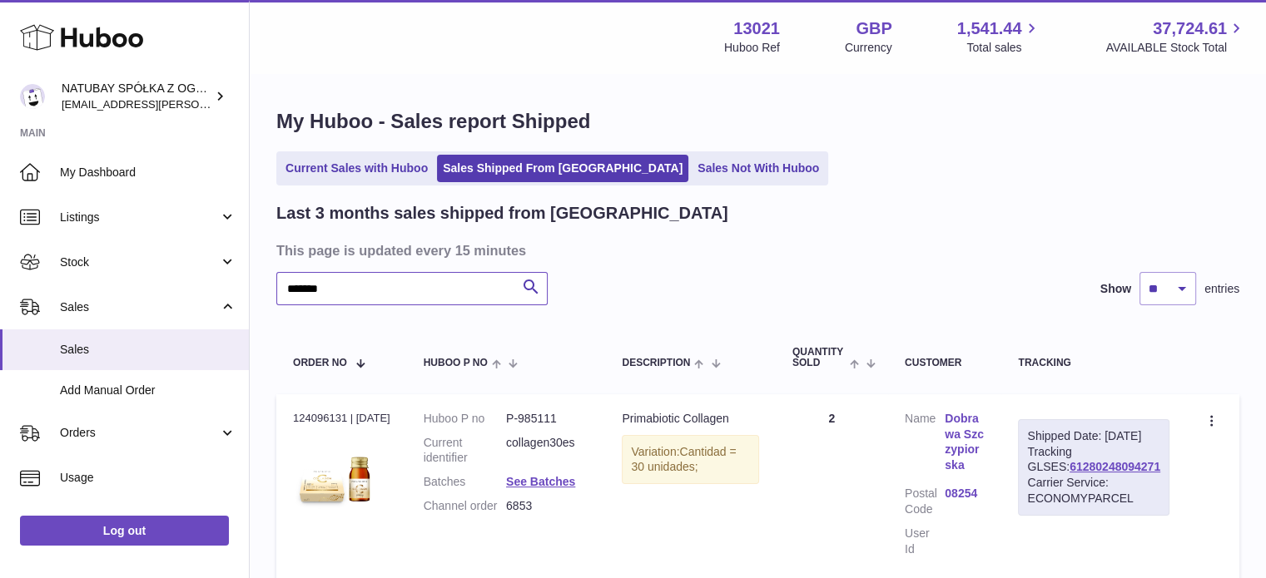
scroll to position [83, 0]
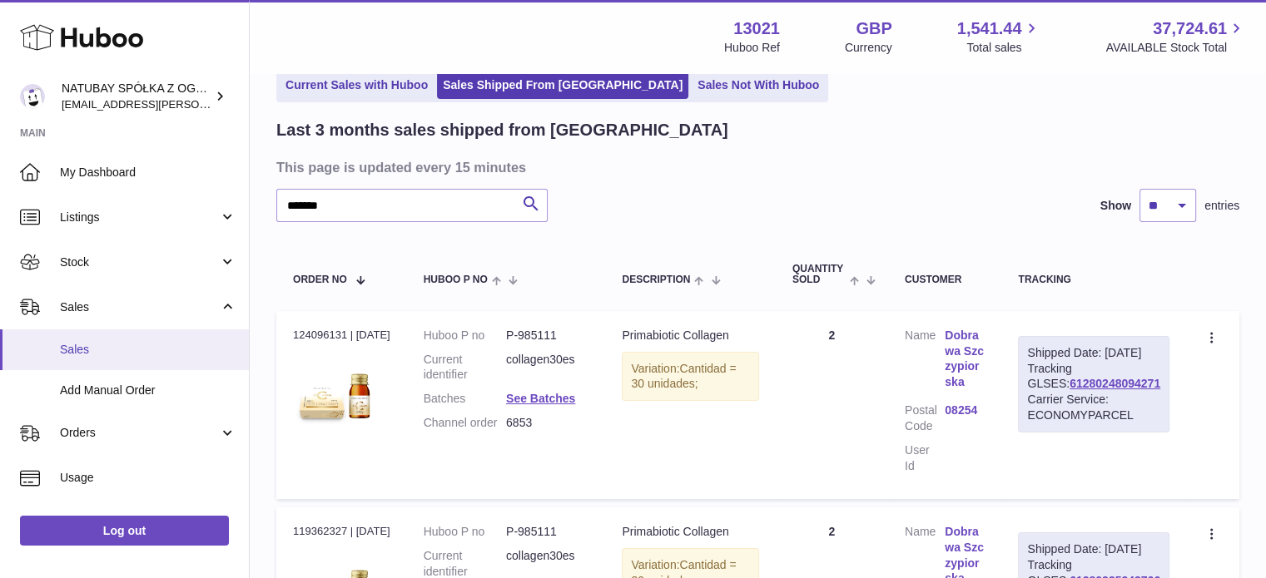
click at [113, 337] on link "Sales" at bounding box center [124, 350] width 249 height 41
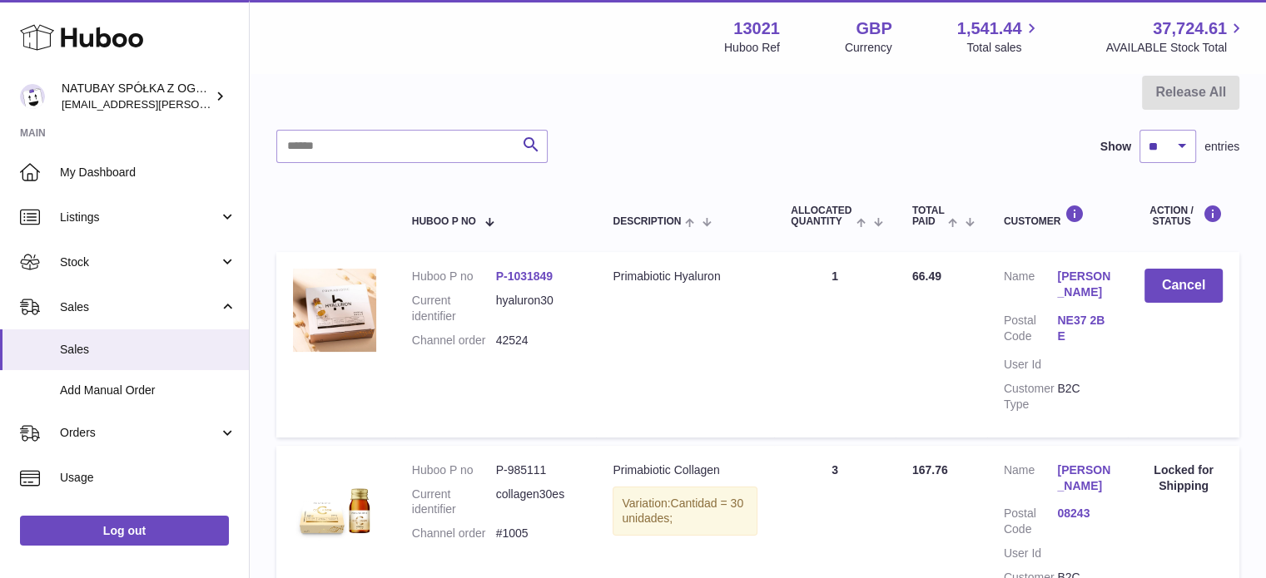
scroll to position [166, 0]
click at [81, 301] on span "Sales" at bounding box center [139, 308] width 159 height 16
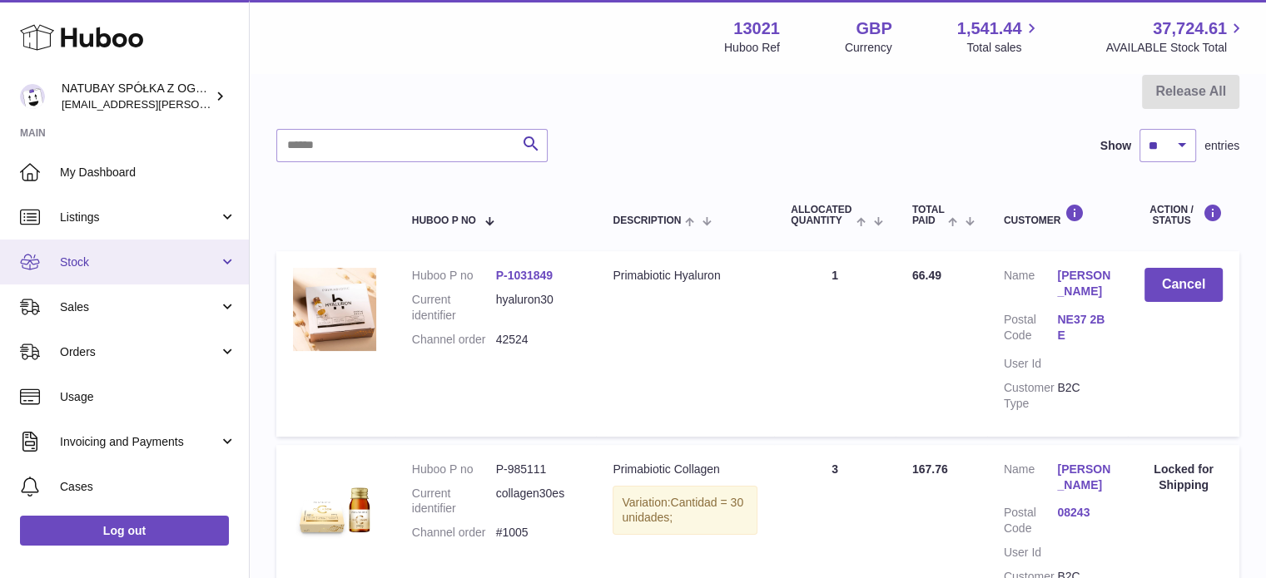
click at [105, 275] on link "Stock" at bounding box center [124, 262] width 249 height 45
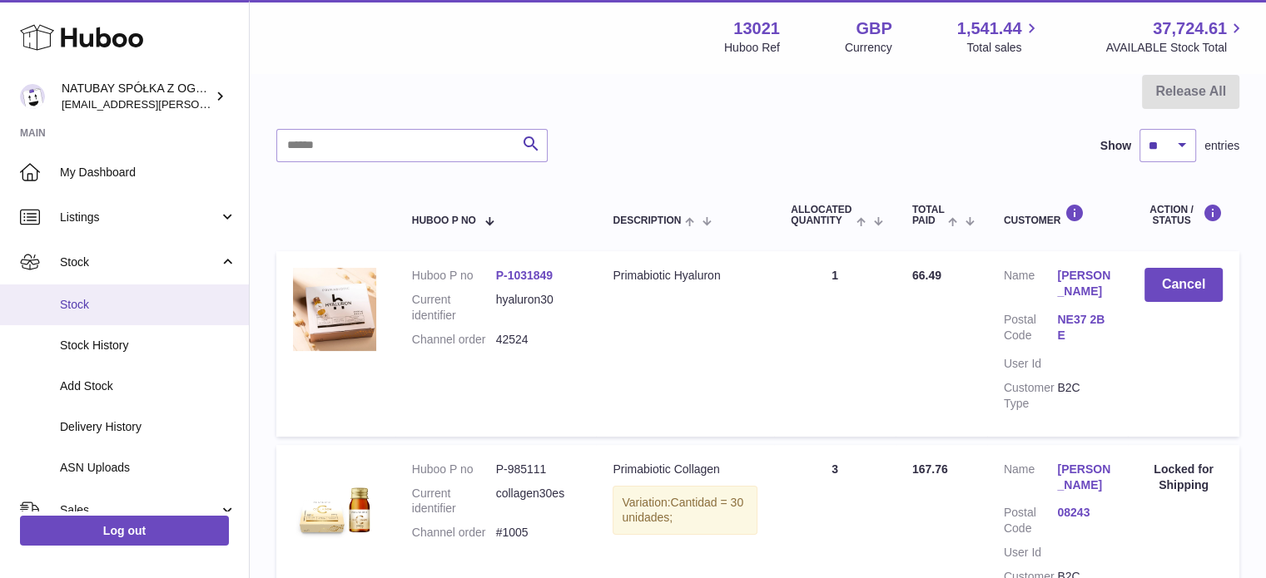
click at [103, 299] on span "Stock" at bounding box center [148, 305] width 176 height 16
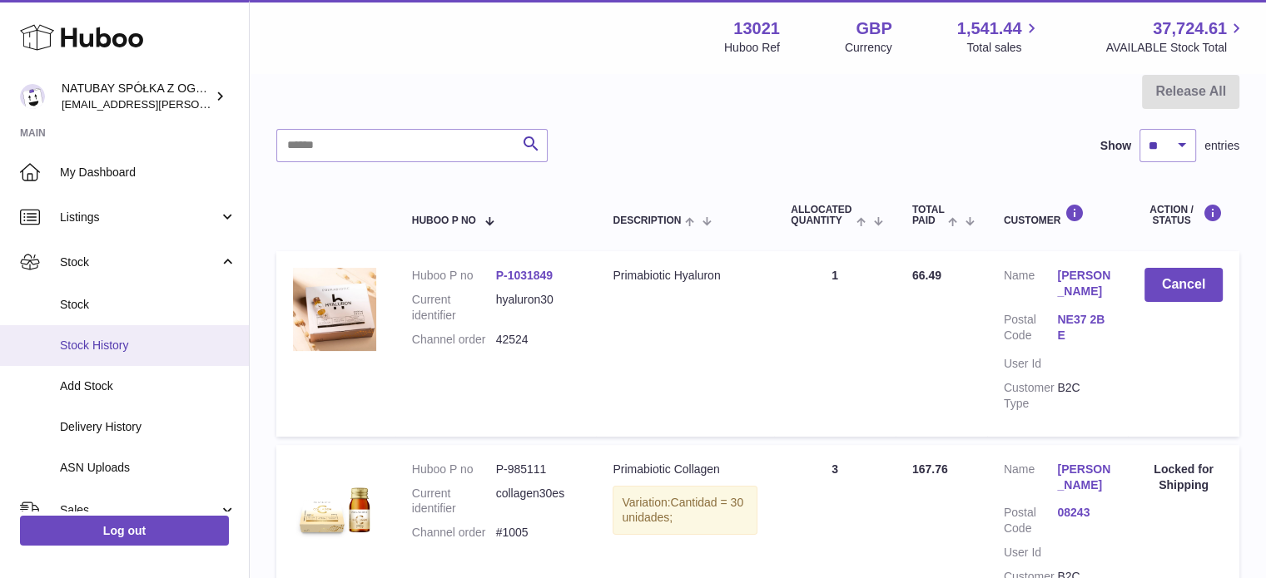
click at [126, 345] on span "Stock History" at bounding box center [148, 346] width 176 height 16
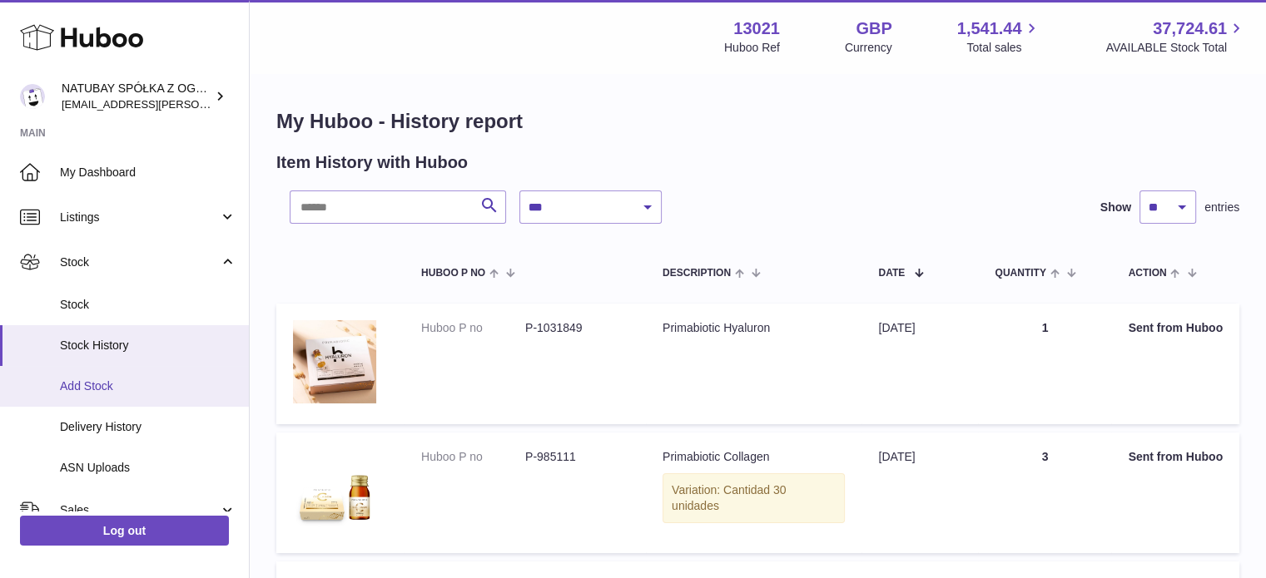
scroll to position [166, 0]
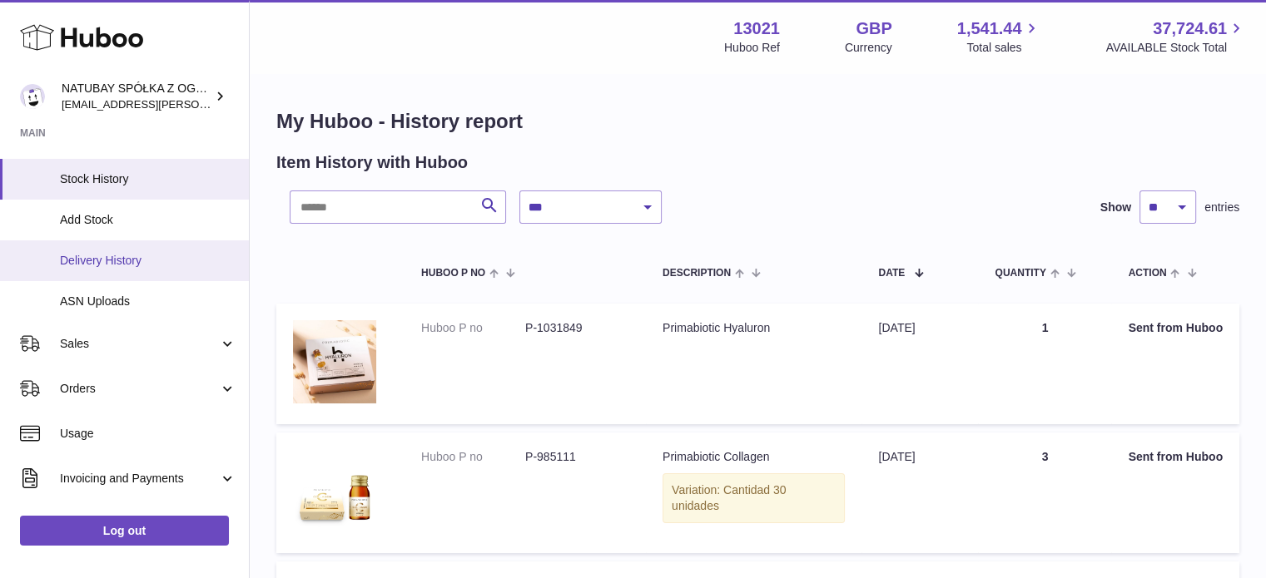
click at [135, 264] on span "Delivery History" at bounding box center [148, 261] width 176 height 16
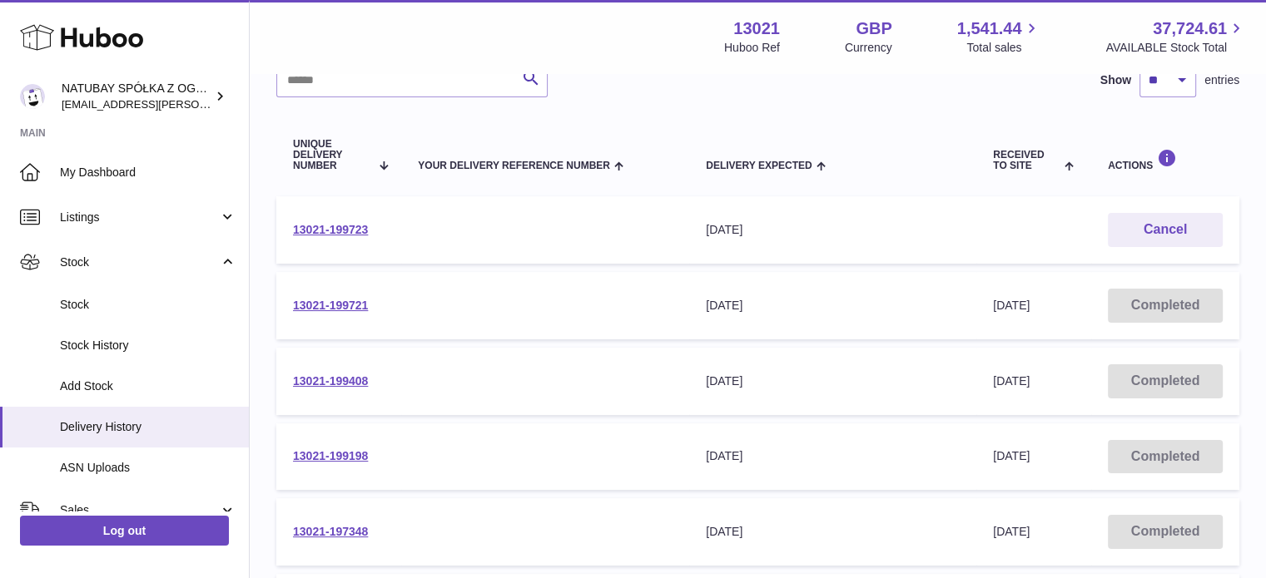
scroll to position [166, 0]
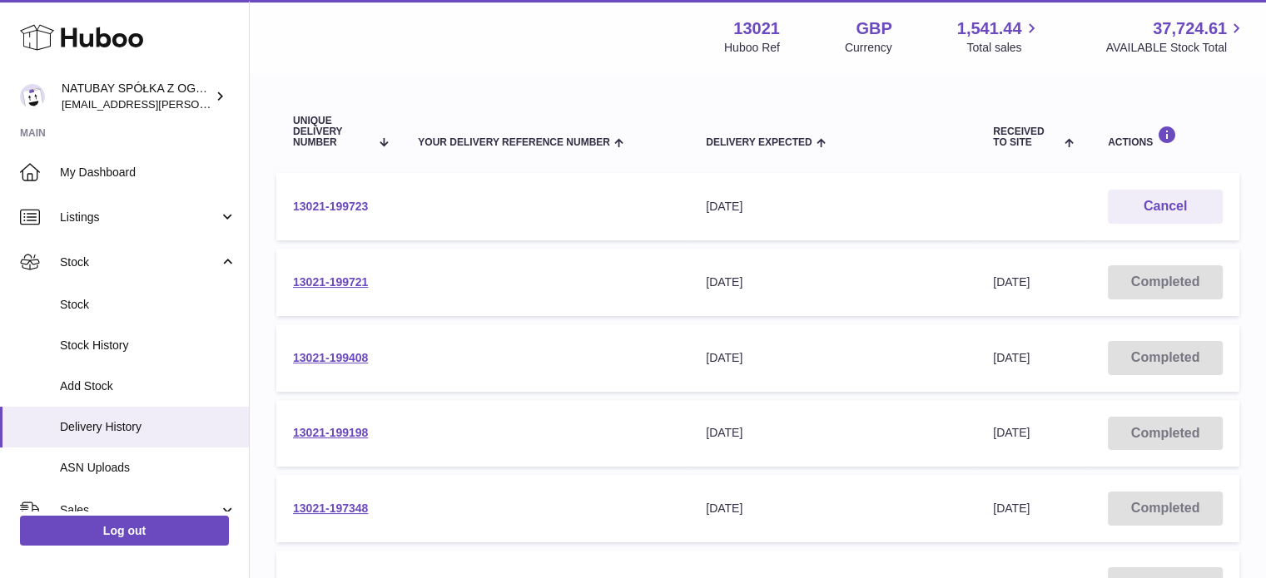
click at [329, 206] on link "13021-199723" at bounding box center [330, 206] width 75 height 13
click at [331, 278] on link "13021-199721" at bounding box center [330, 281] width 75 height 13
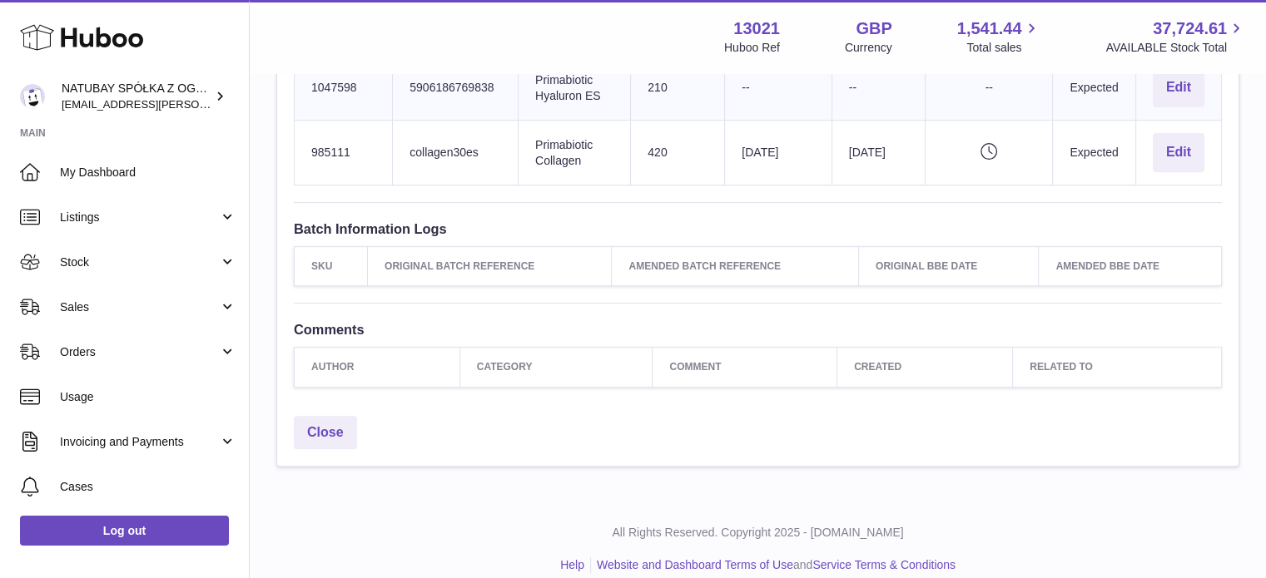
scroll to position [649, 0]
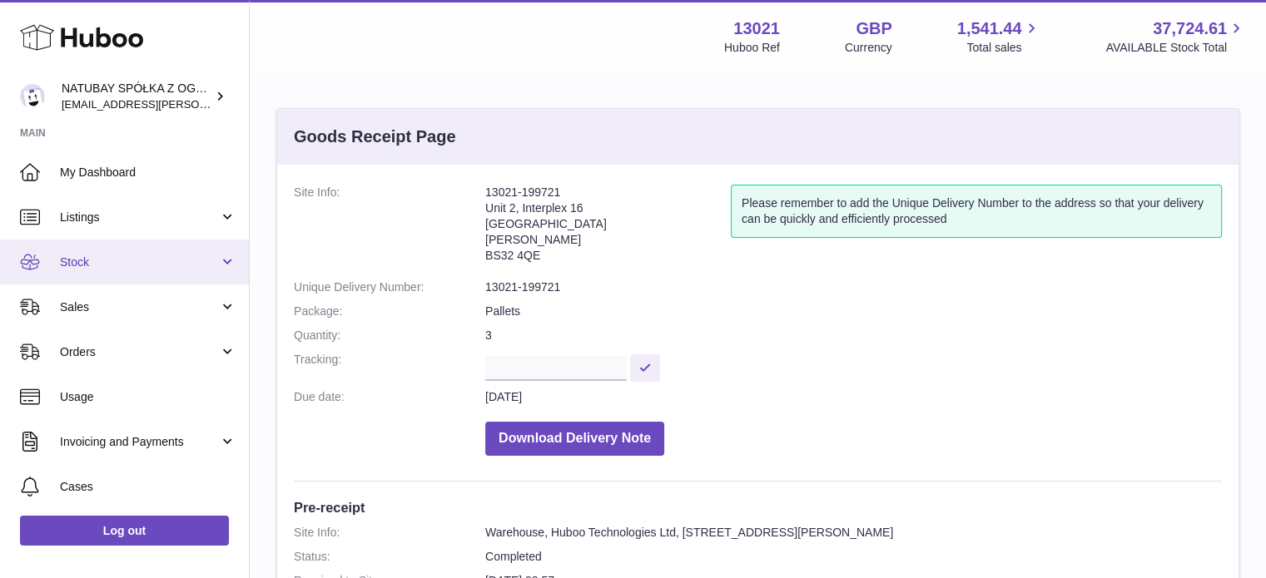
click at [140, 277] on link "Stock" at bounding box center [124, 262] width 249 height 45
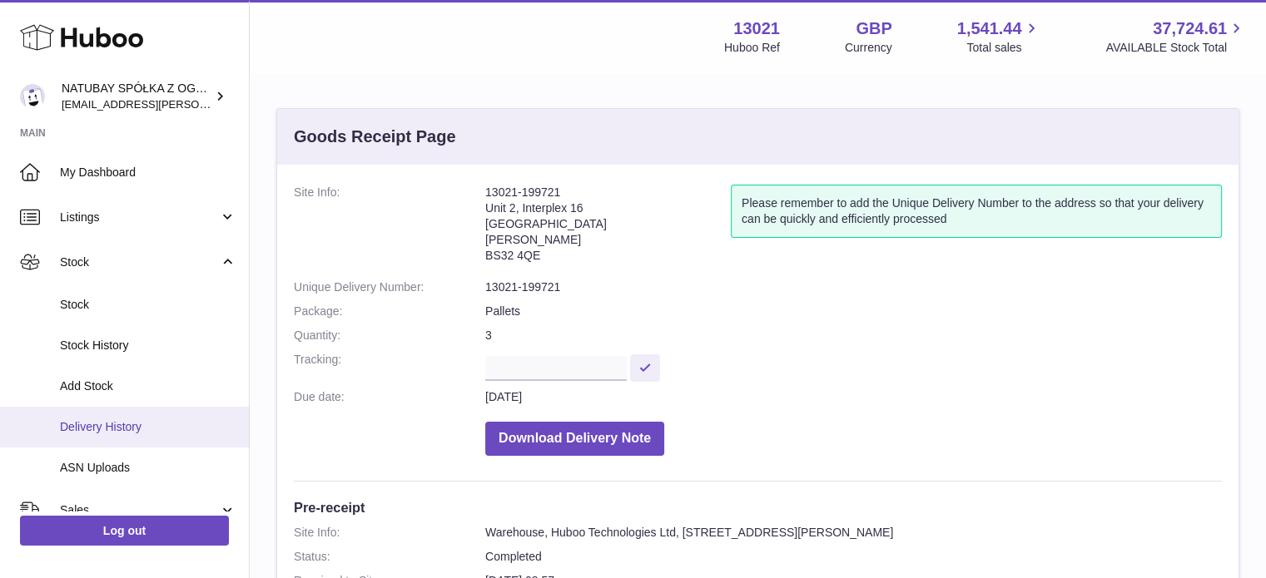
click at [147, 422] on span "Delivery History" at bounding box center [148, 427] width 176 height 16
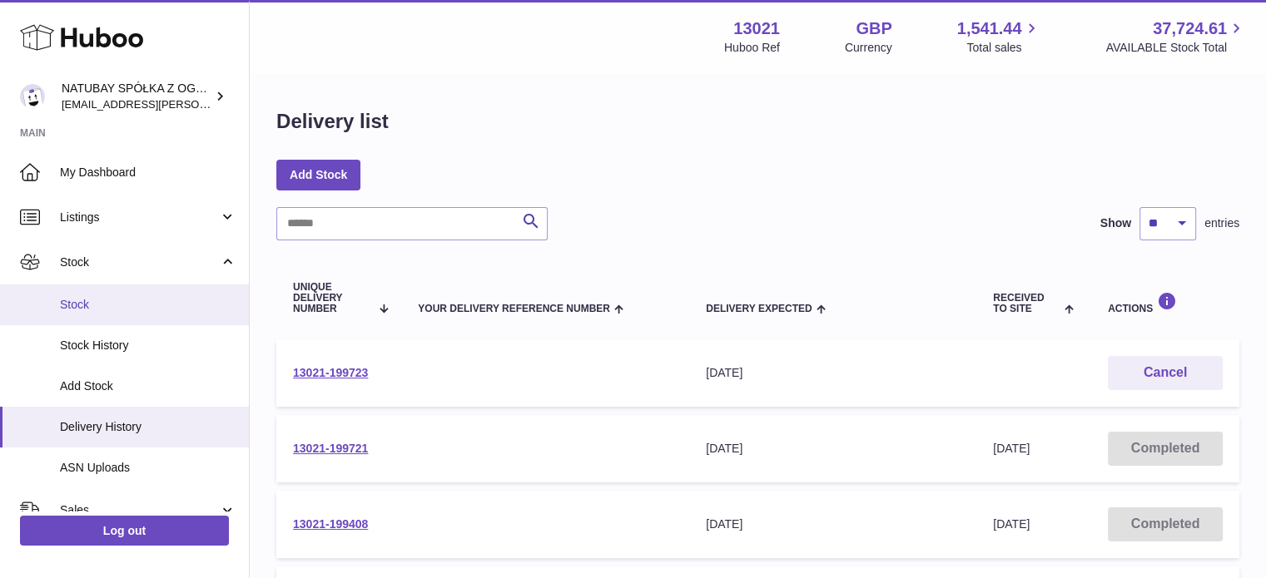
click at [103, 301] on span "Stock" at bounding box center [148, 305] width 176 height 16
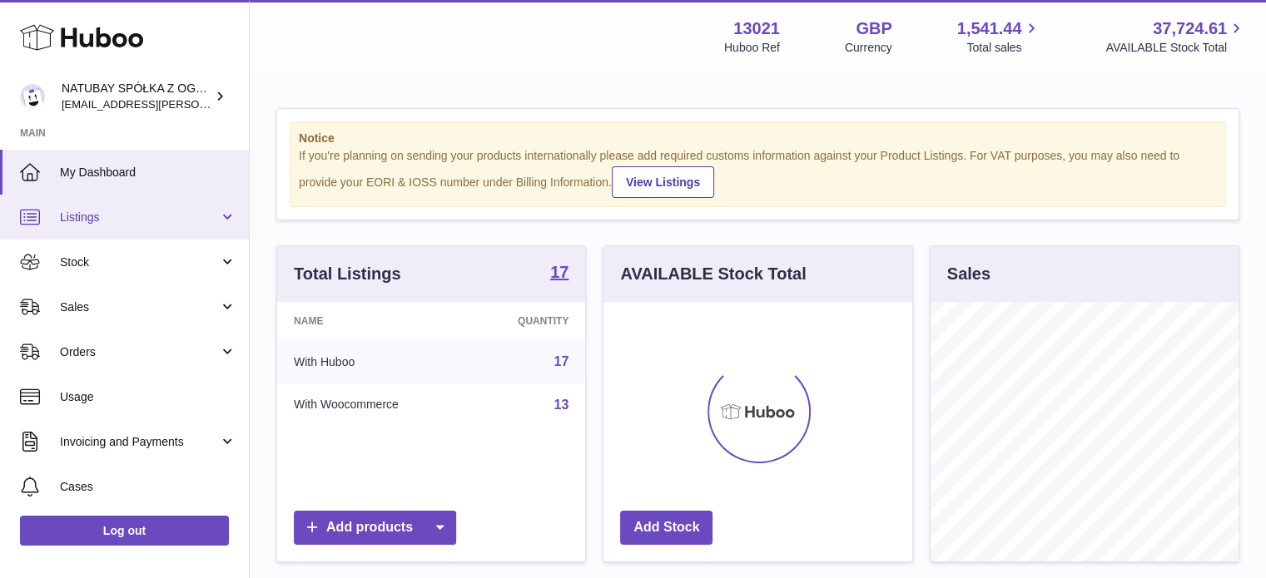
click at [162, 232] on link "Listings" at bounding box center [124, 217] width 249 height 45
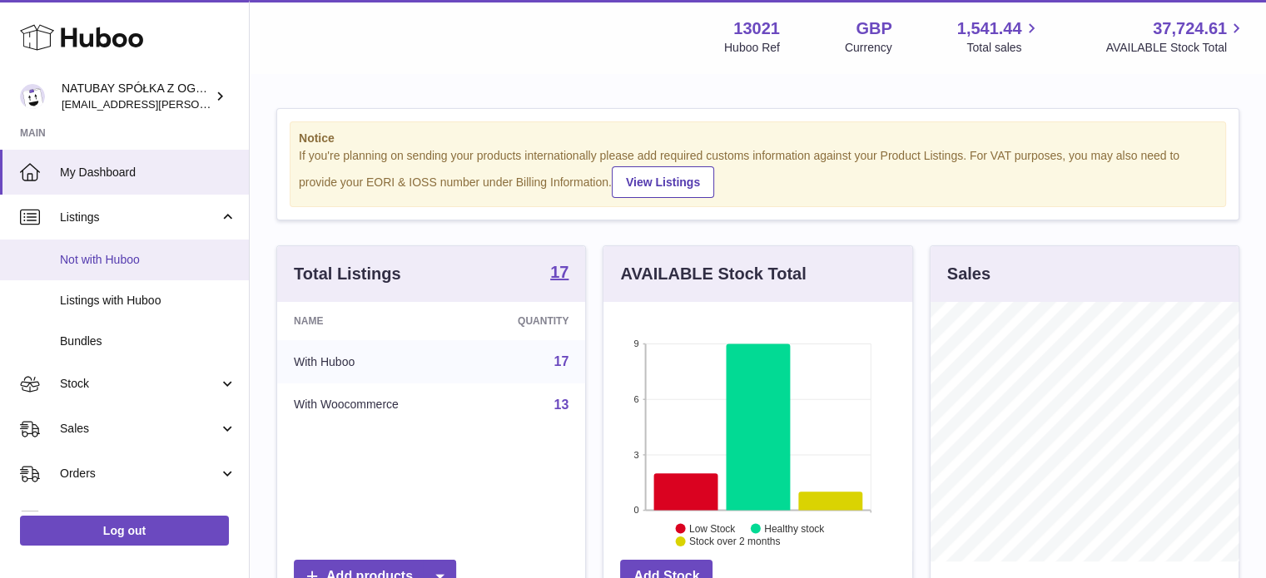
click at [138, 270] on link "Not with Huboo" at bounding box center [124, 260] width 249 height 41
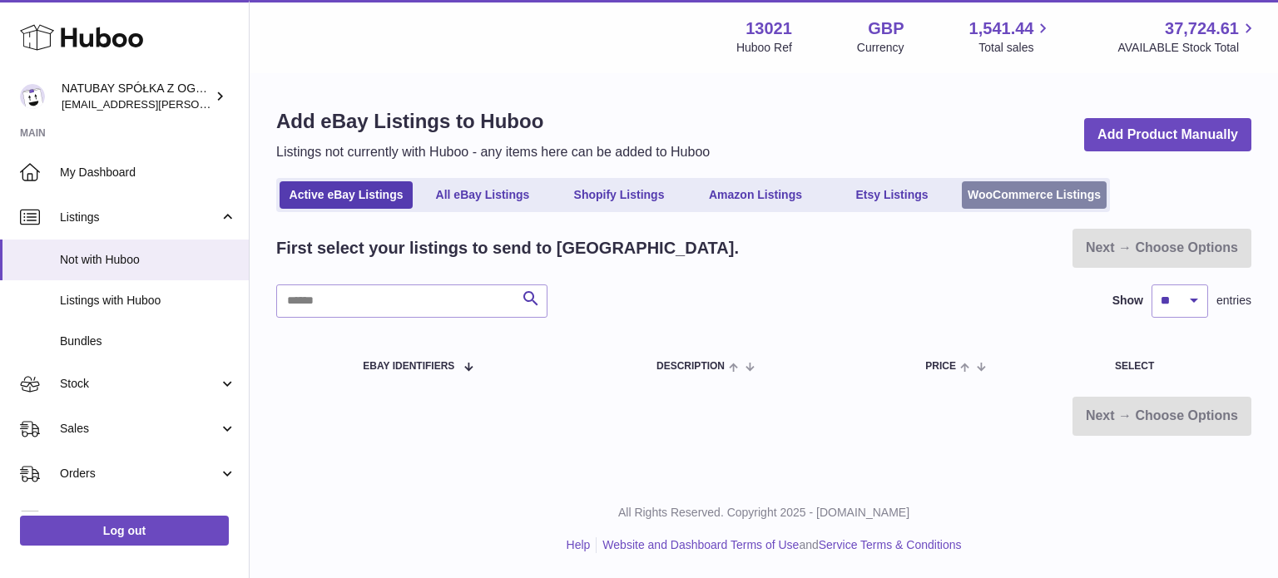
click at [979, 187] on link "WooCommerce Listings" at bounding box center [1034, 194] width 145 height 27
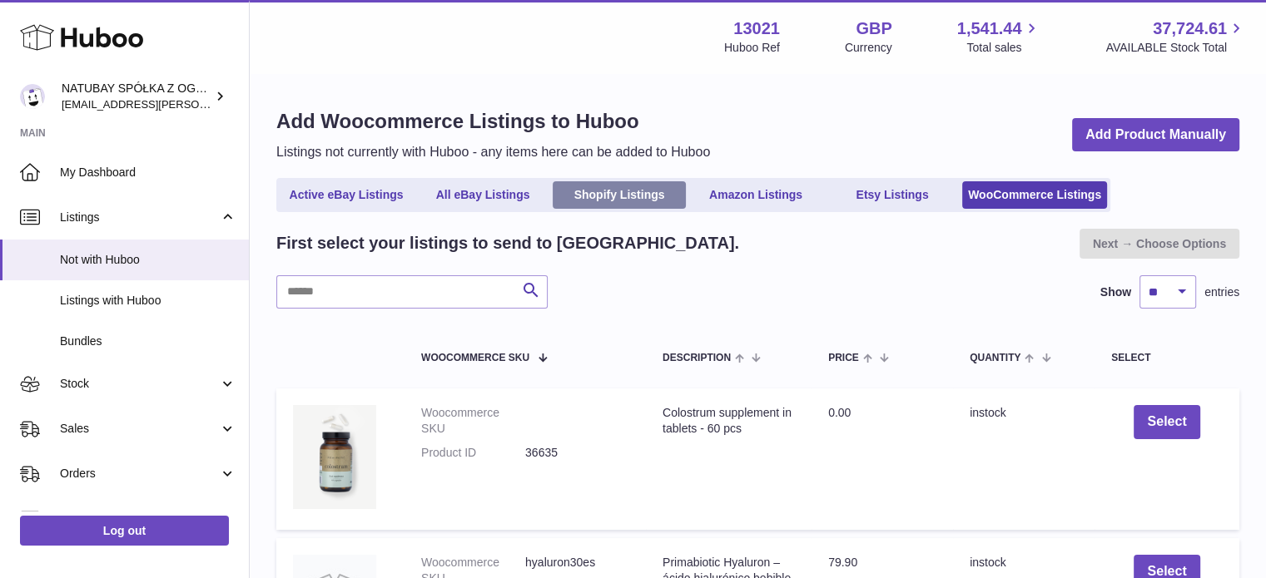
click at [609, 192] on link "Shopify Listings" at bounding box center [619, 194] width 133 height 27
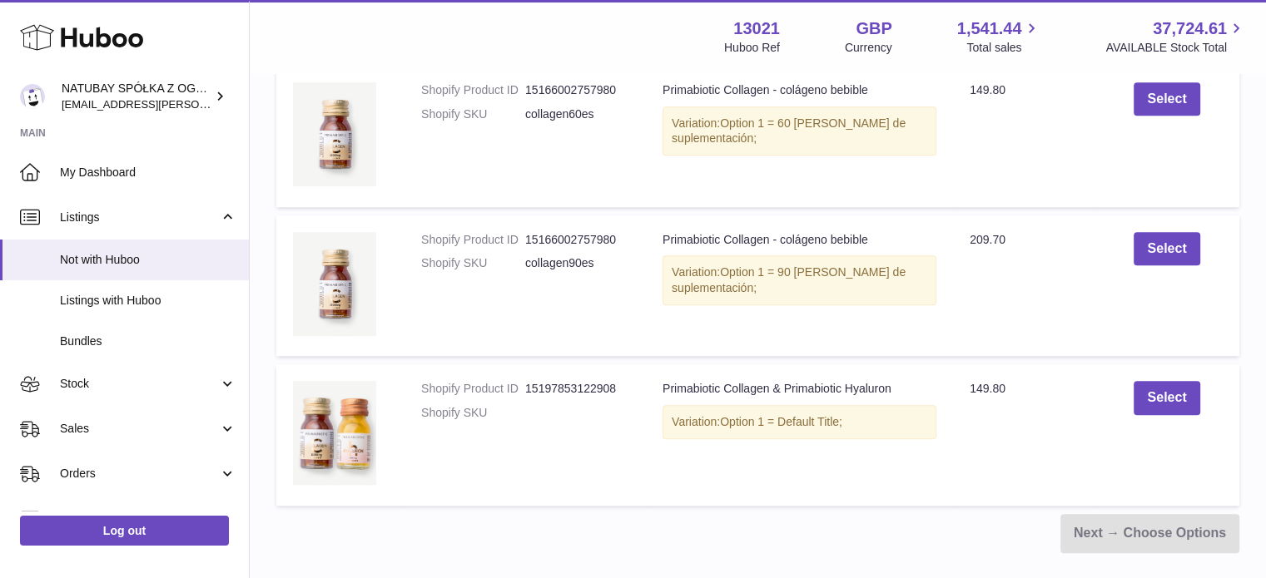
scroll to position [999, 0]
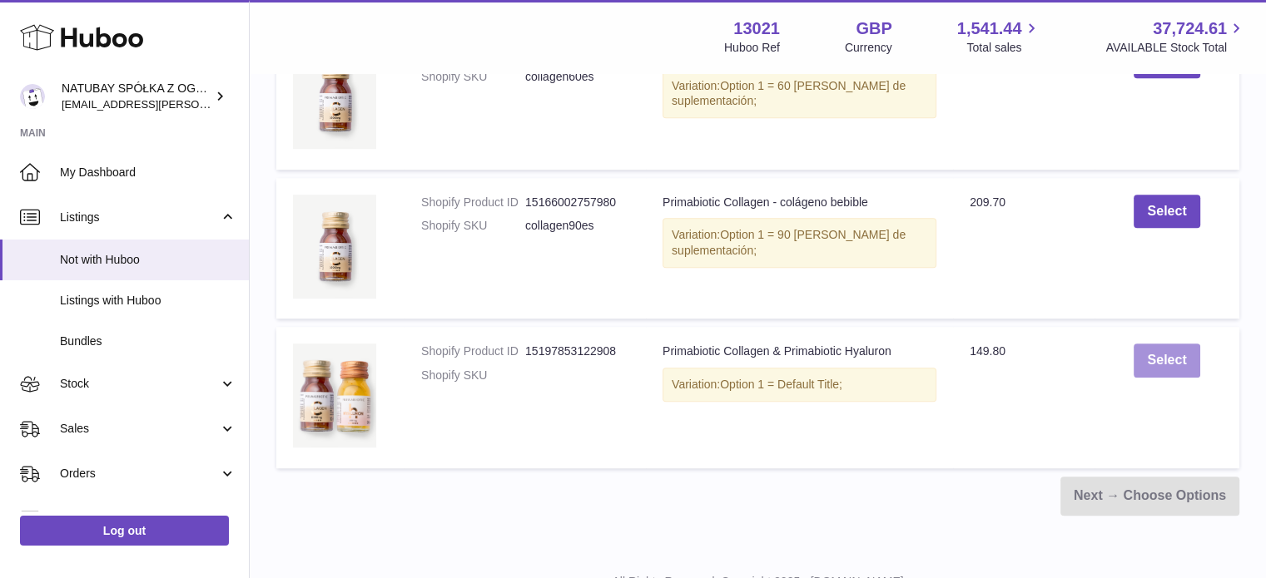
click at [1172, 363] on button "Select" at bounding box center [1167, 361] width 66 height 34
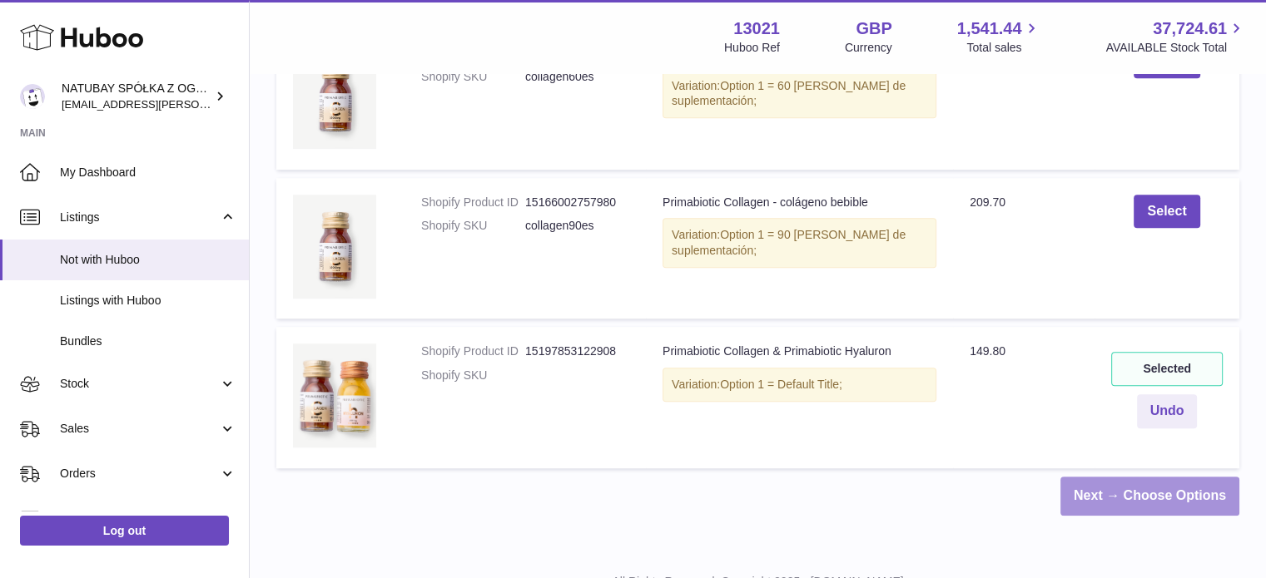
click at [1162, 482] on link "Next → Choose Options" at bounding box center [1149, 496] width 179 height 39
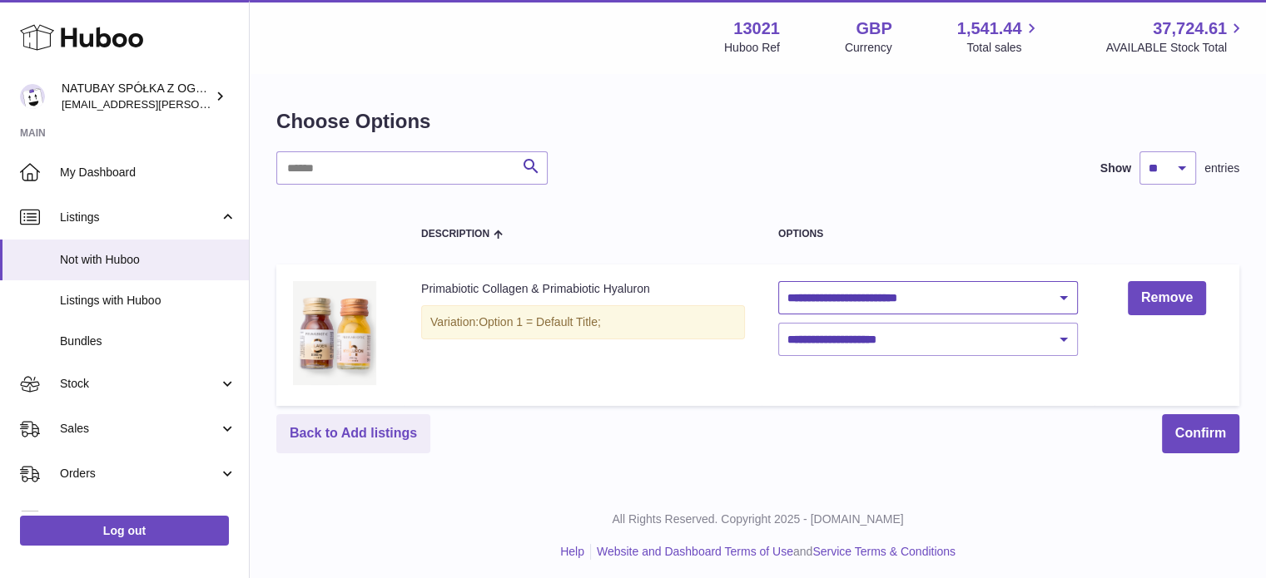
click at [899, 295] on select "**********" at bounding box center [928, 297] width 300 height 33
click at [918, 311] on select "**********" at bounding box center [928, 297] width 300 height 33
click at [908, 331] on select "**********" at bounding box center [928, 339] width 300 height 33
click at [911, 302] on select "**********" at bounding box center [928, 297] width 300 height 33
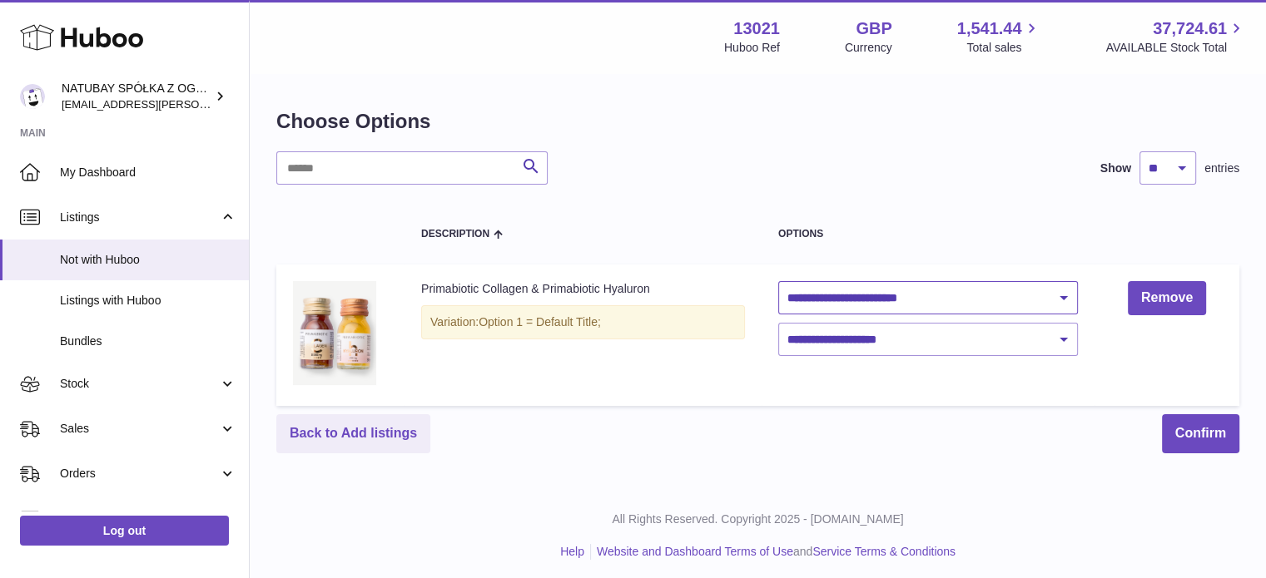
click at [868, 294] on select "**********" at bounding box center [928, 297] width 300 height 33
click at [882, 290] on select "**********" at bounding box center [928, 297] width 300 height 33
click at [882, 289] on select "**********" at bounding box center [928, 297] width 300 height 33
click at [863, 345] on select "**********" at bounding box center [928, 339] width 300 height 33
click at [865, 345] on select "**********" at bounding box center [928, 339] width 300 height 33
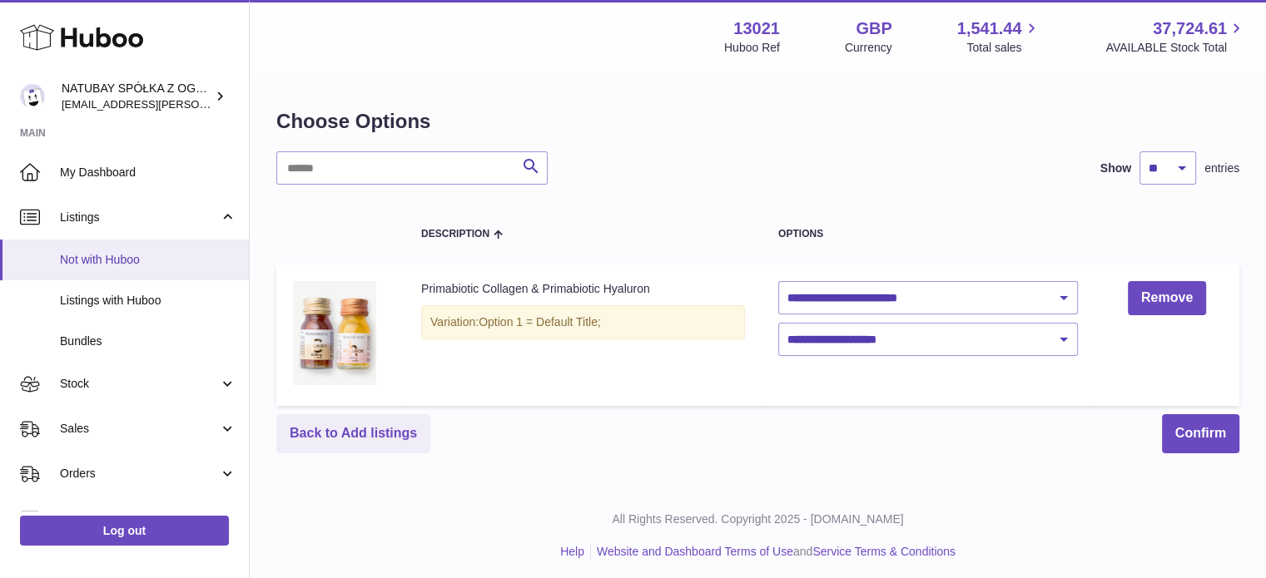
click at [140, 256] on span "Not with Huboo" at bounding box center [148, 260] width 176 height 16
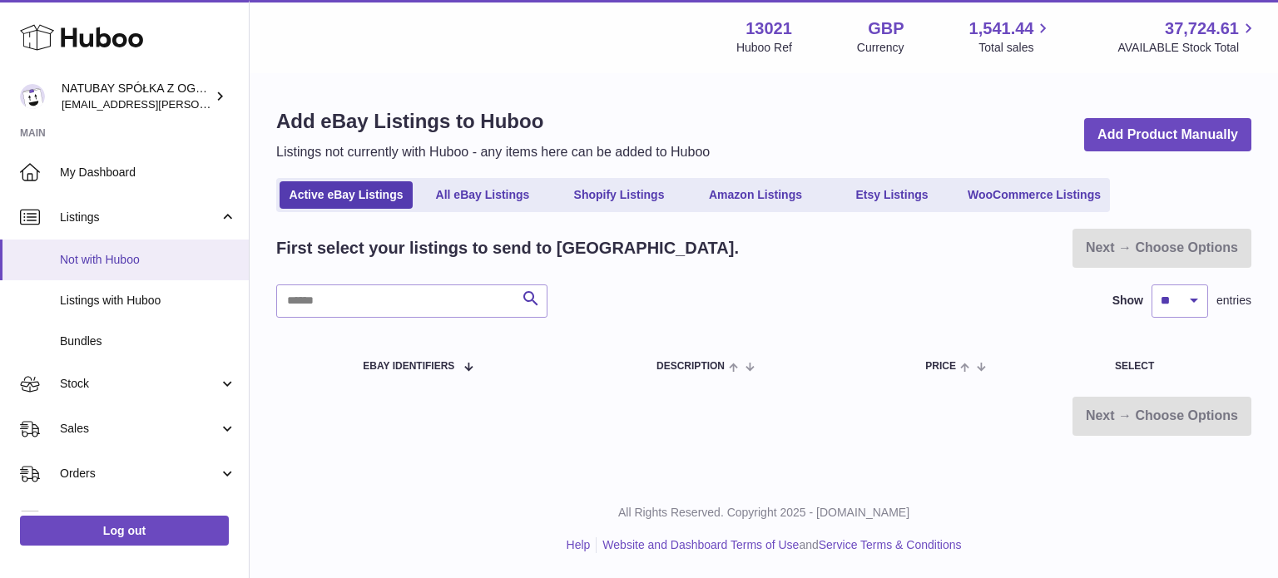
click at [149, 260] on span "Not with Huboo" at bounding box center [148, 260] width 176 height 16
click at [611, 189] on link "Shopify Listings" at bounding box center [619, 194] width 133 height 27
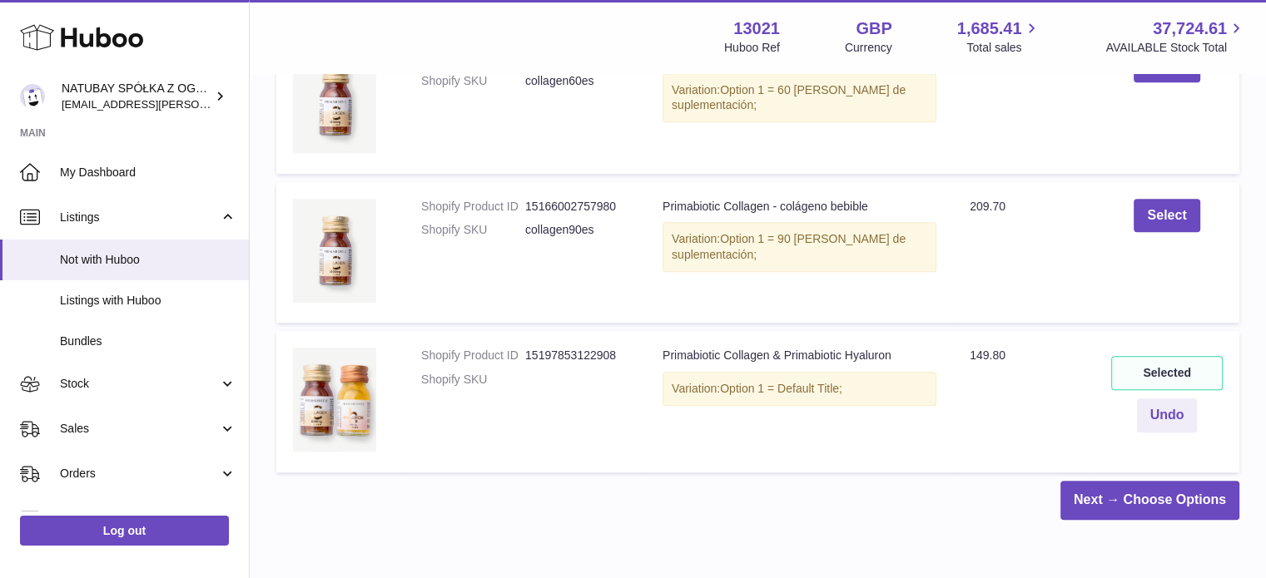
scroll to position [1066, 0]
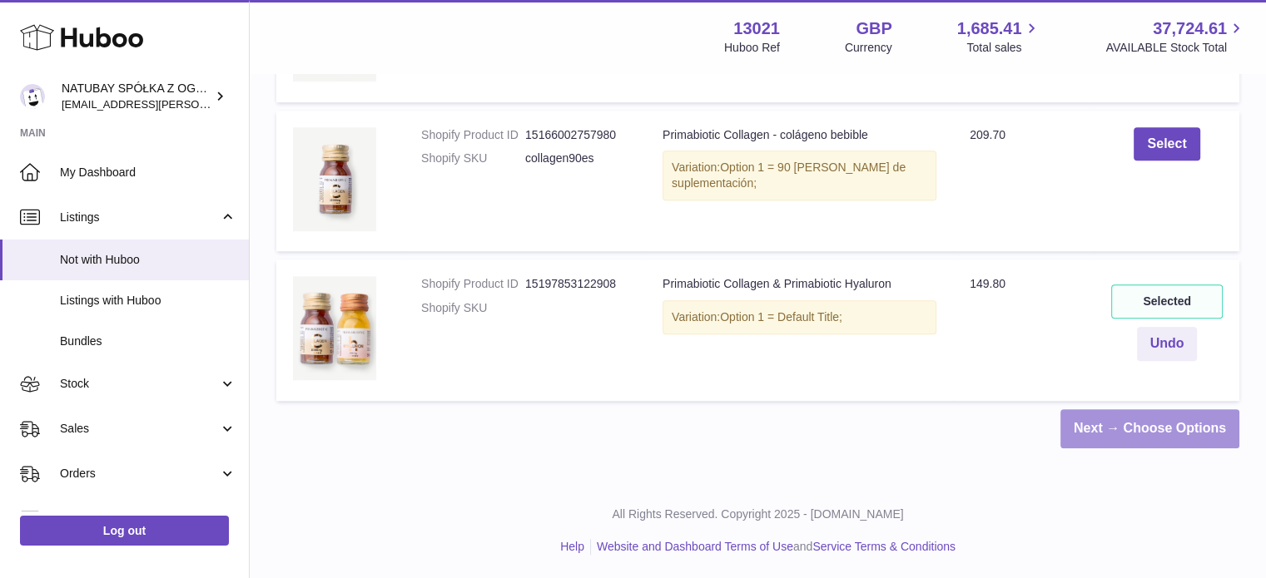
click at [1192, 425] on link "Next → Choose Options" at bounding box center [1149, 428] width 179 height 39
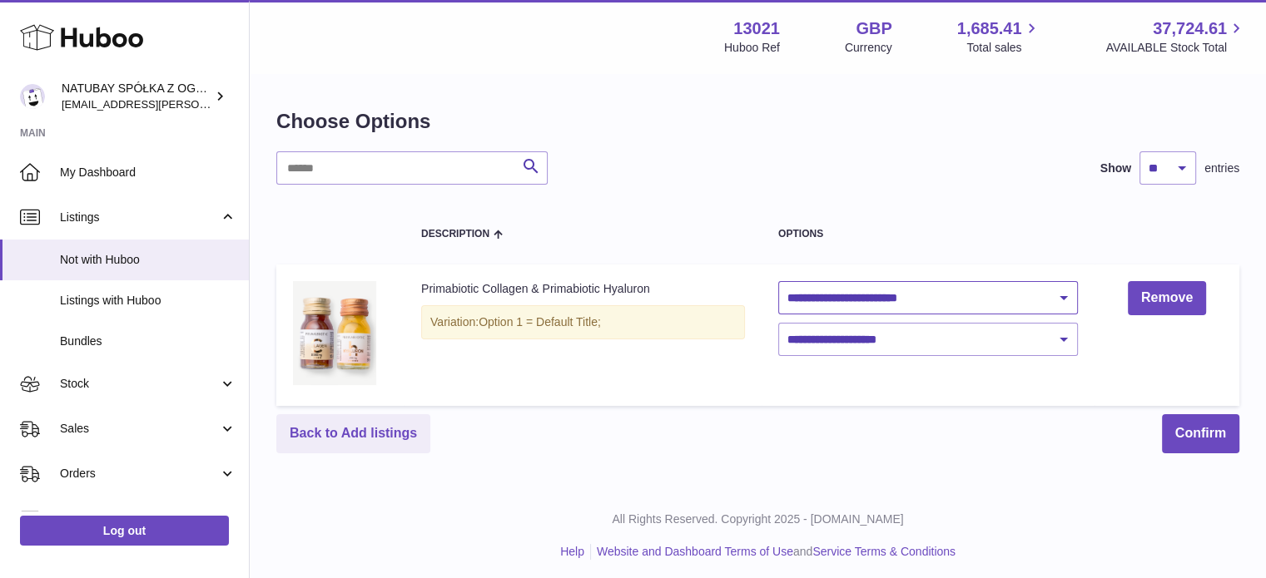
click at [992, 287] on select "**********" at bounding box center [928, 297] width 300 height 33
